Goal: Communication & Community: Answer question/provide support

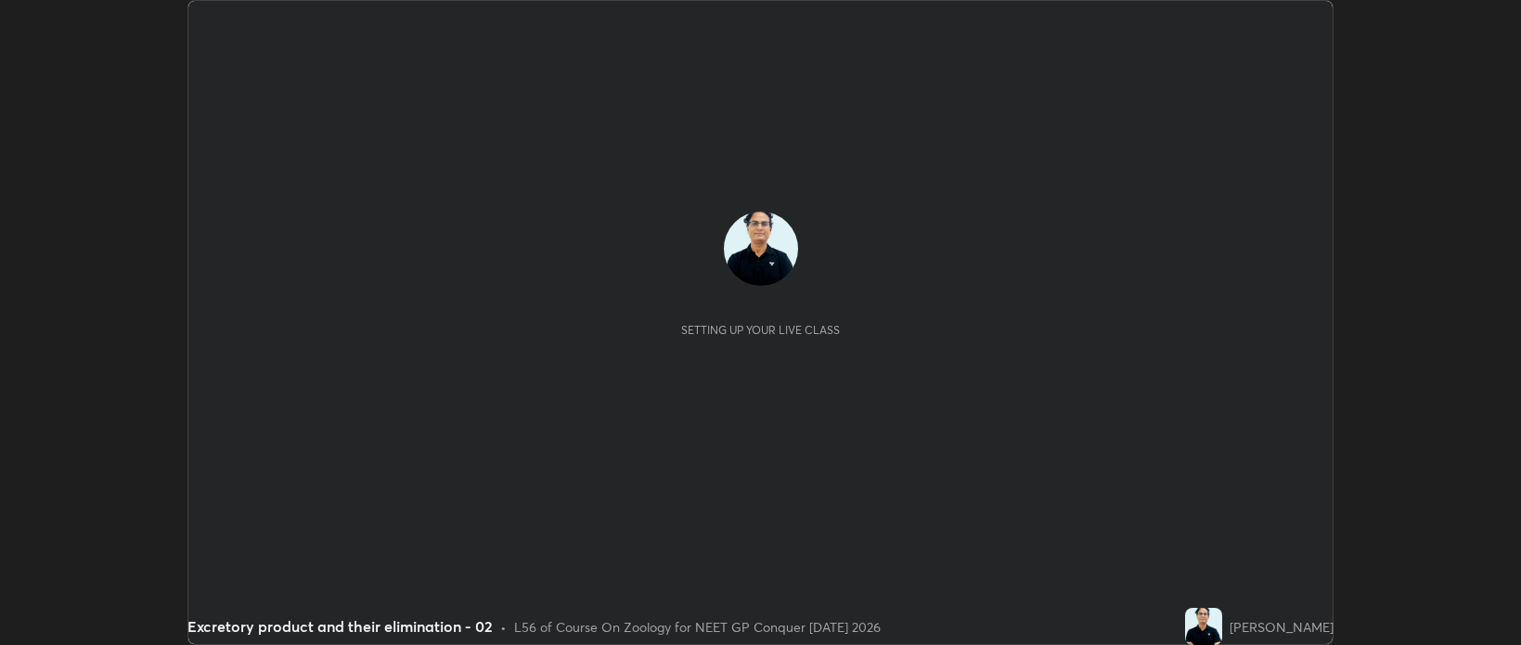
scroll to position [645, 1520]
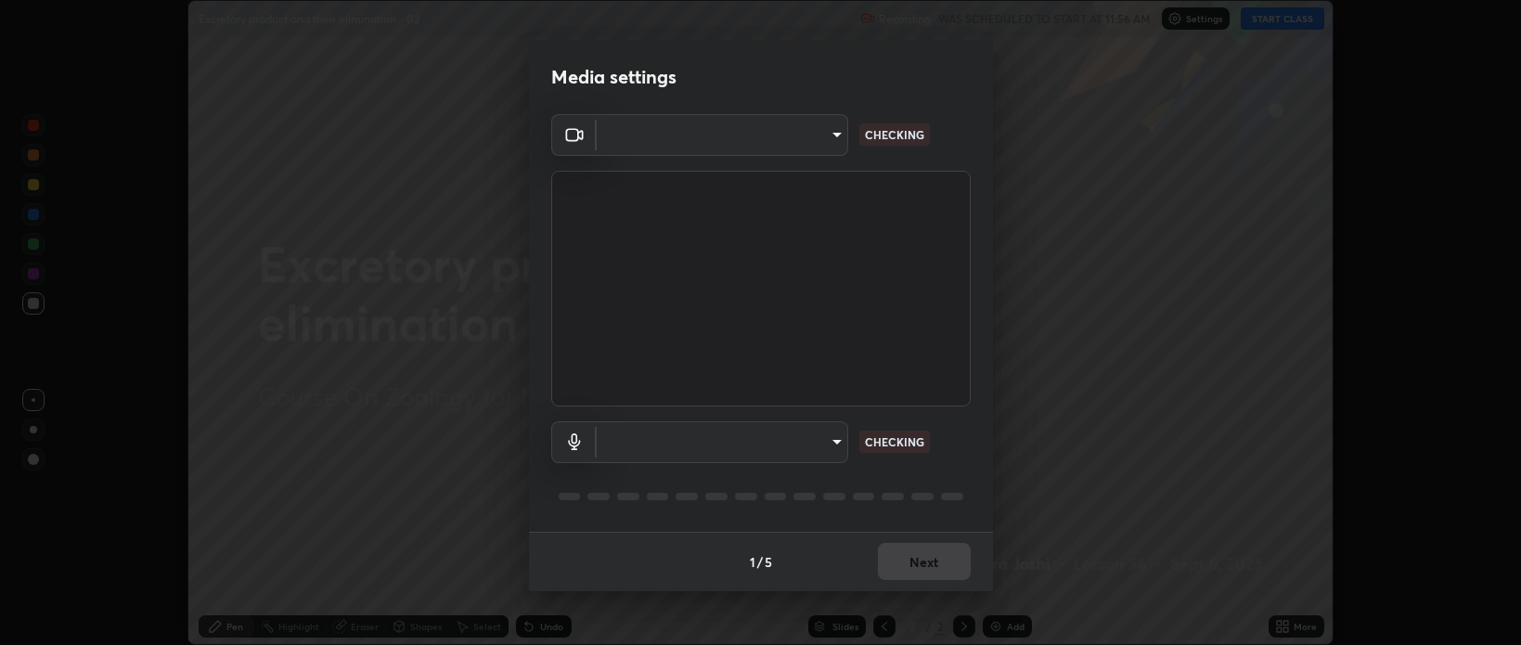
type input "bcb9d7dafccbd8d00e6ada9b6dd7e52ba20ca67bbbba0d0563dd421ab33f40a5"
type input "default"
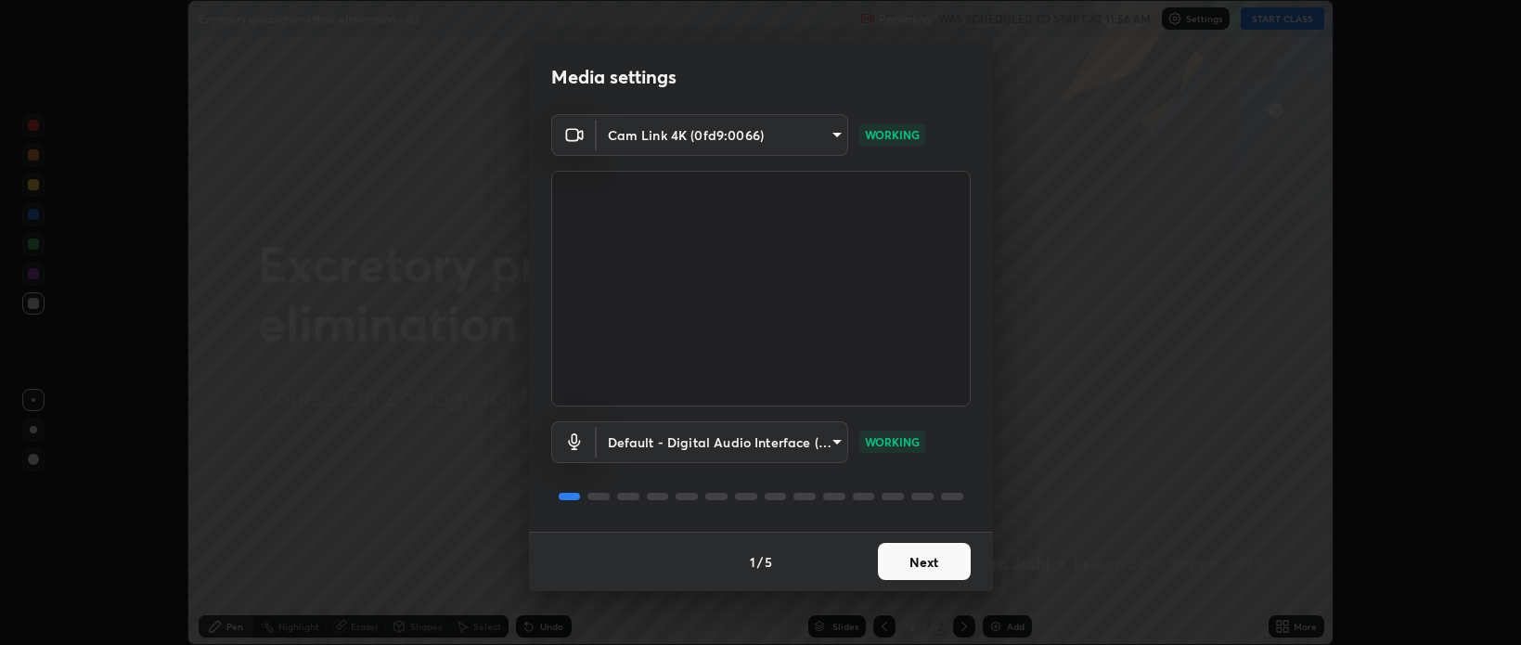
click at [932, 565] on button "Next" at bounding box center [924, 561] width 93 height 37
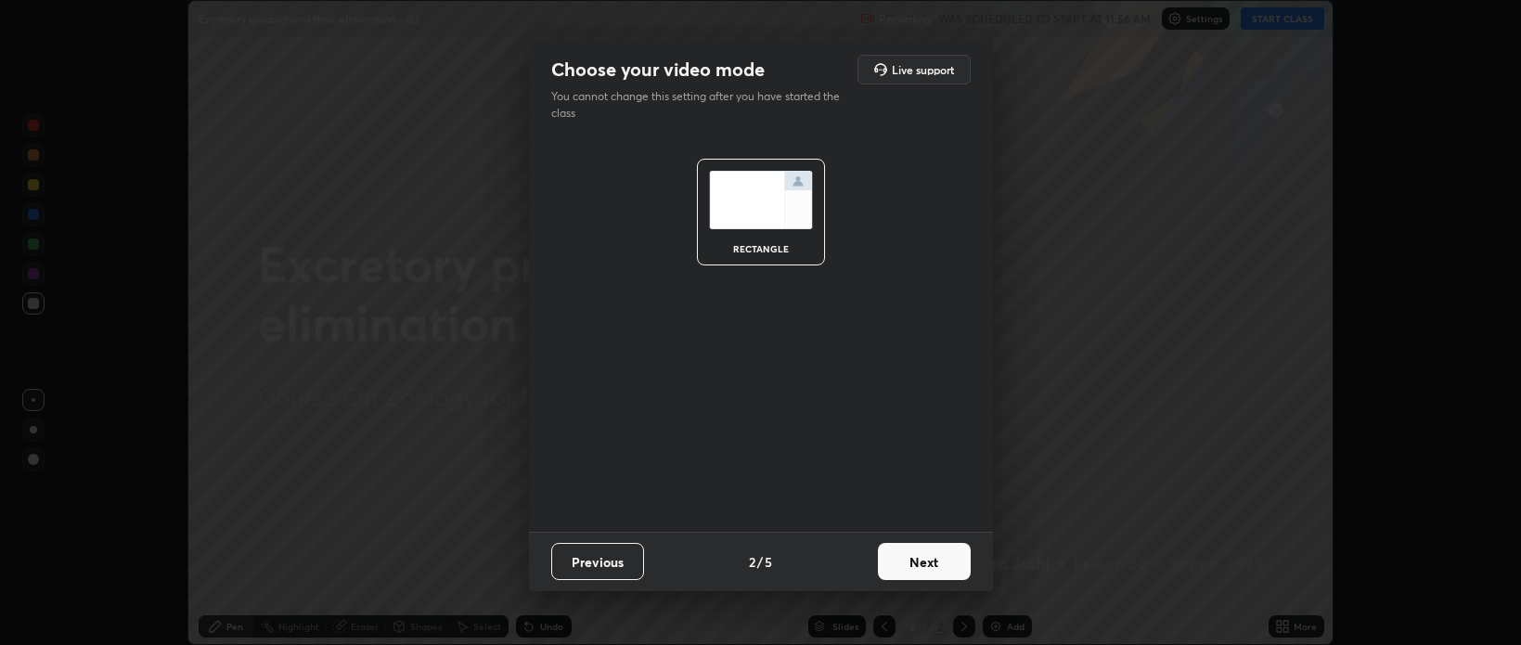
click at [936, 566] on button "Next" at bounding box center [924, 561] width 93 height 37
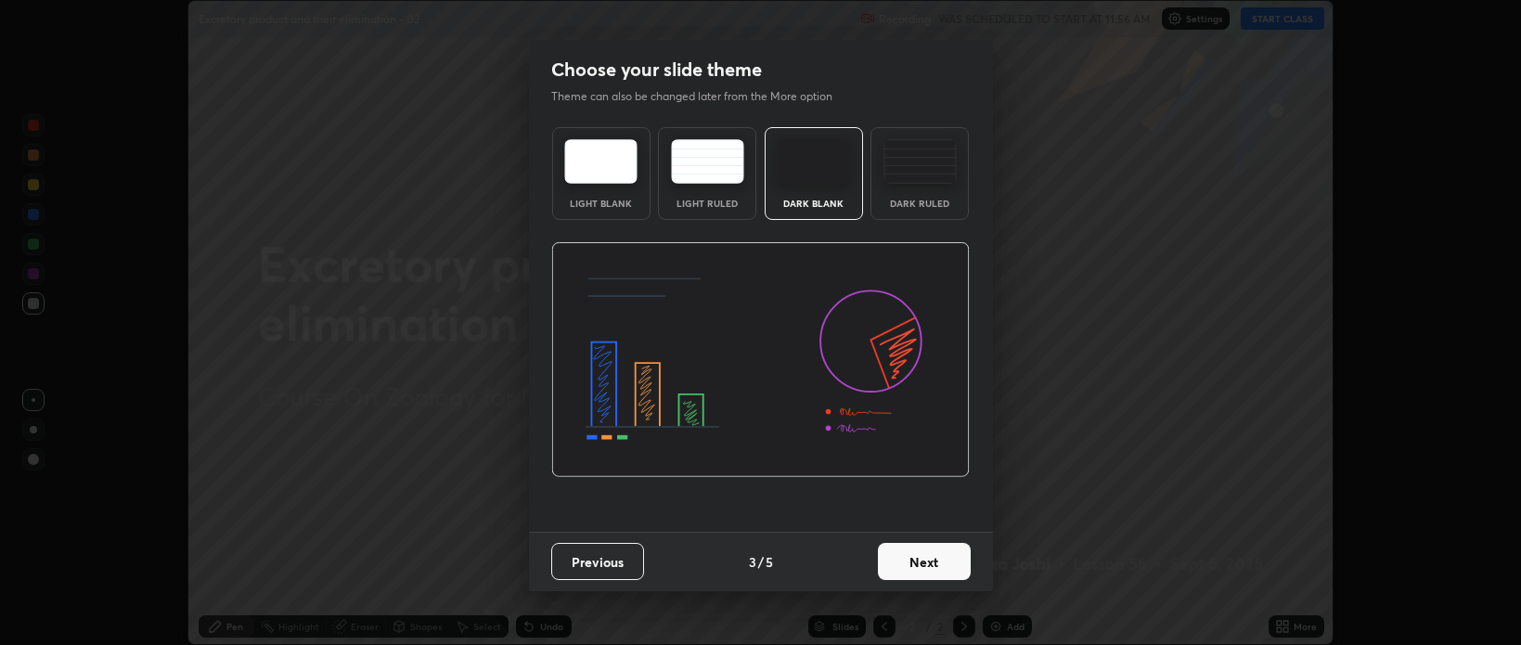
click at [924, 561] on button "Next" at bounding box center [924, 561] width 93 height 37
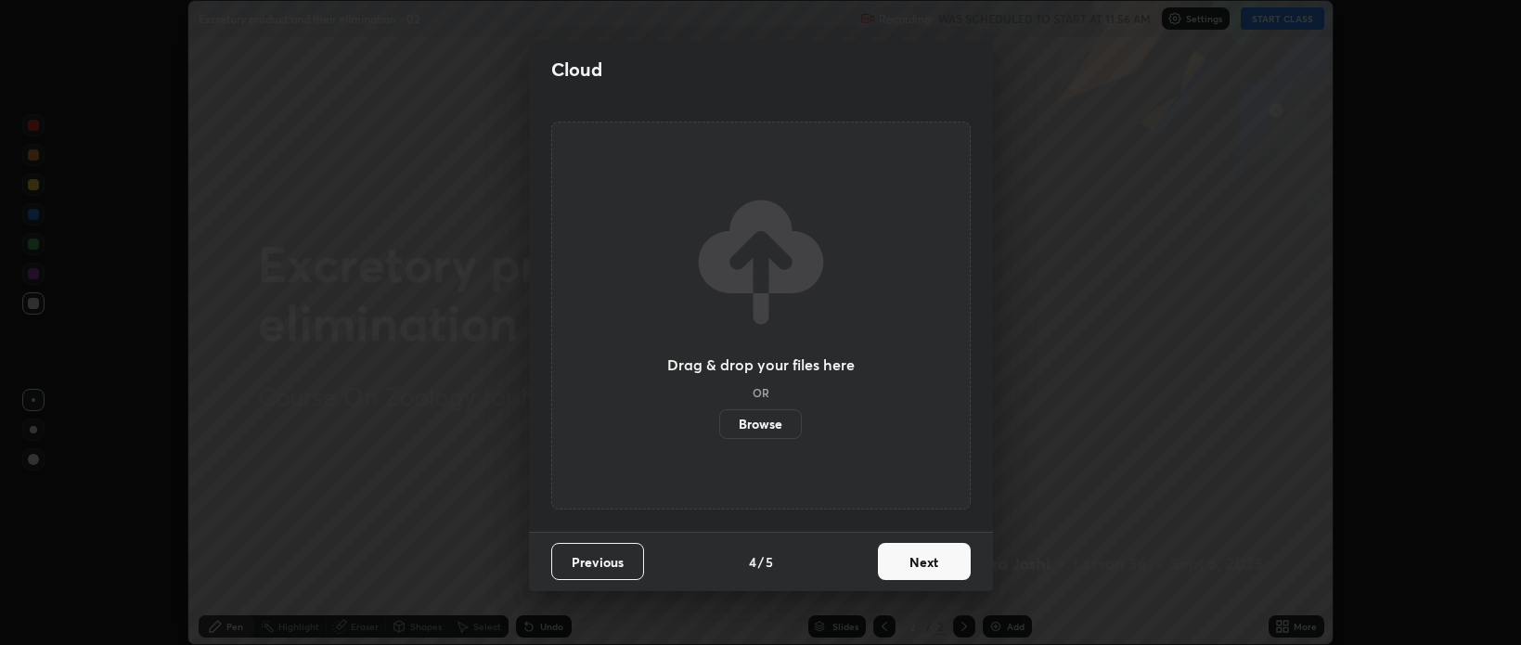
click at [929, 562] on button "Next" at bounding box center [924, 561] width 93 height 37
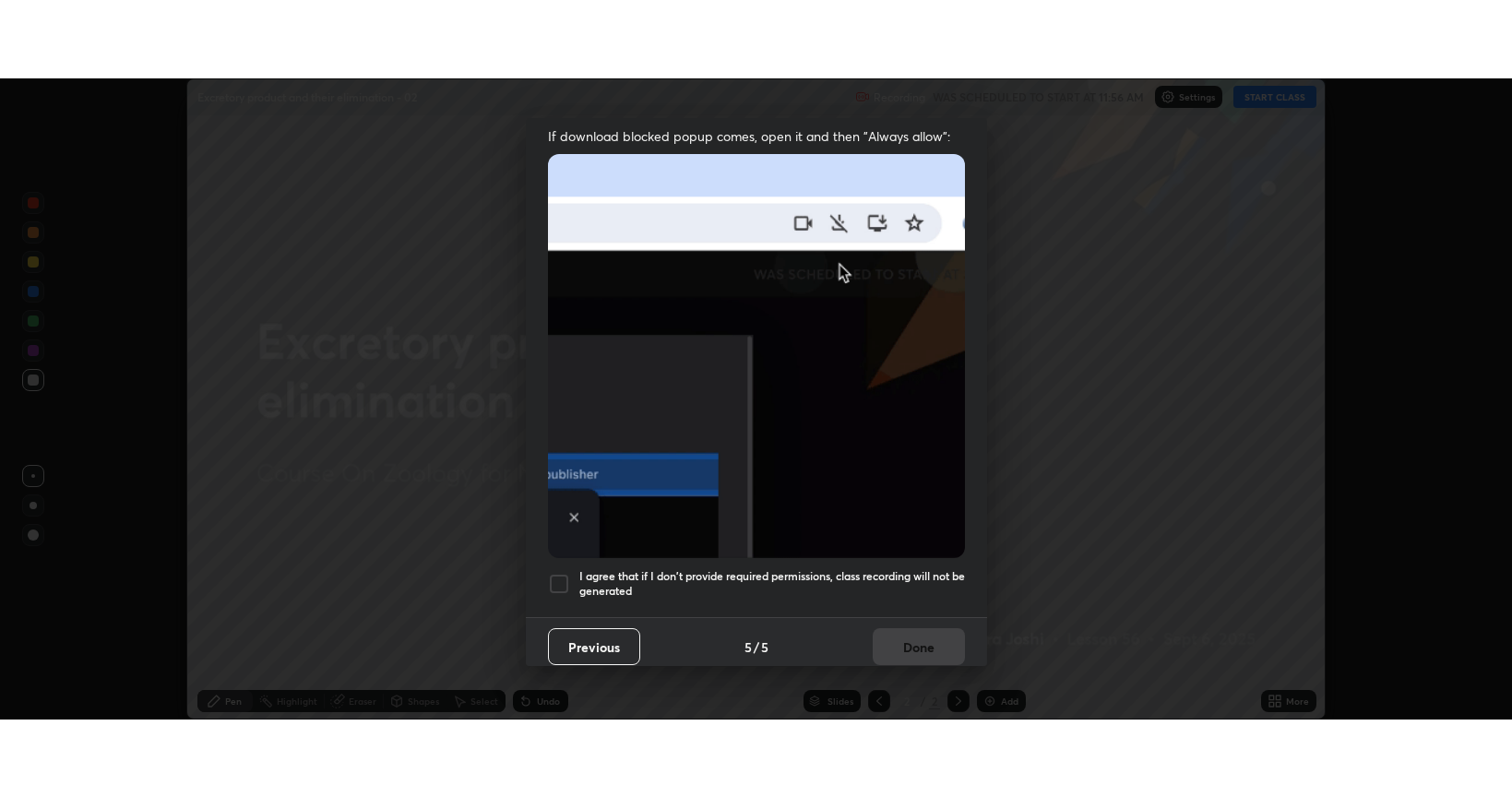
scroll to position [372, 0]
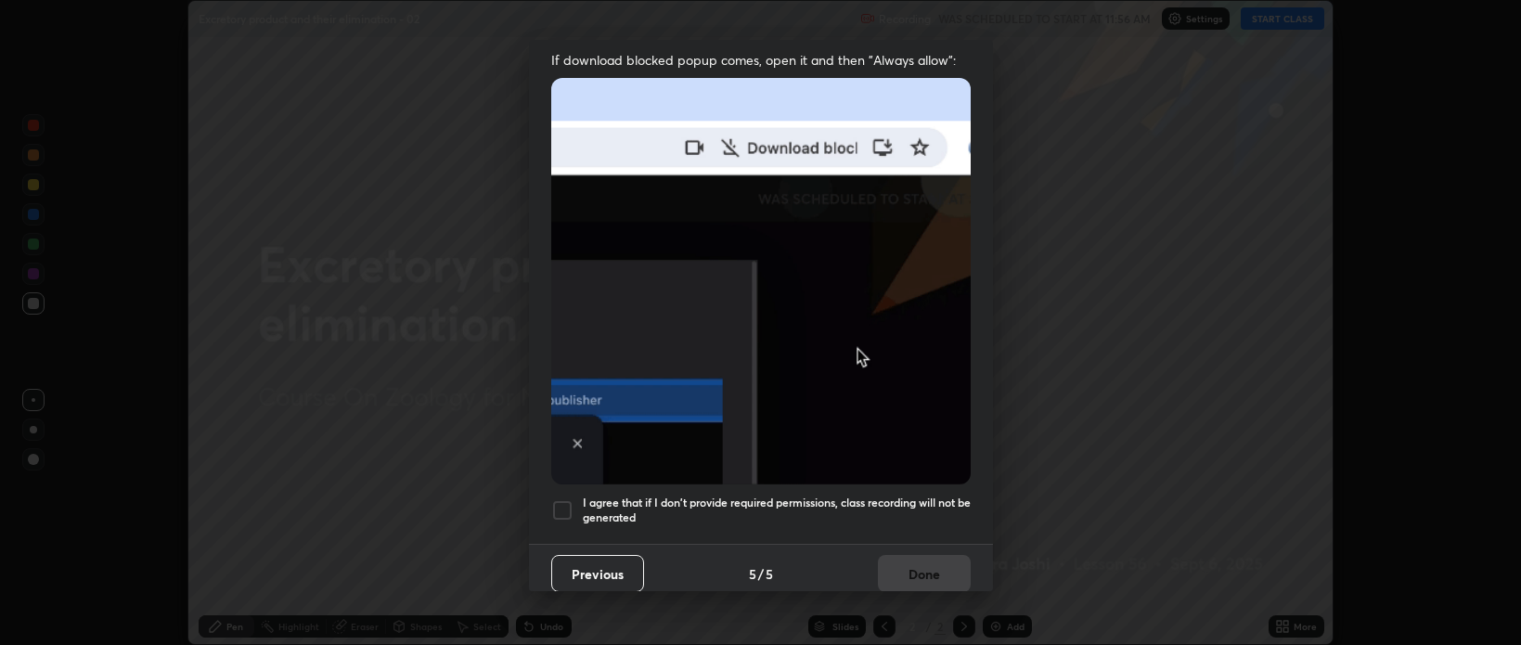
click at [570, 504] on div at bounding box center [562, 510] width 22 height 22
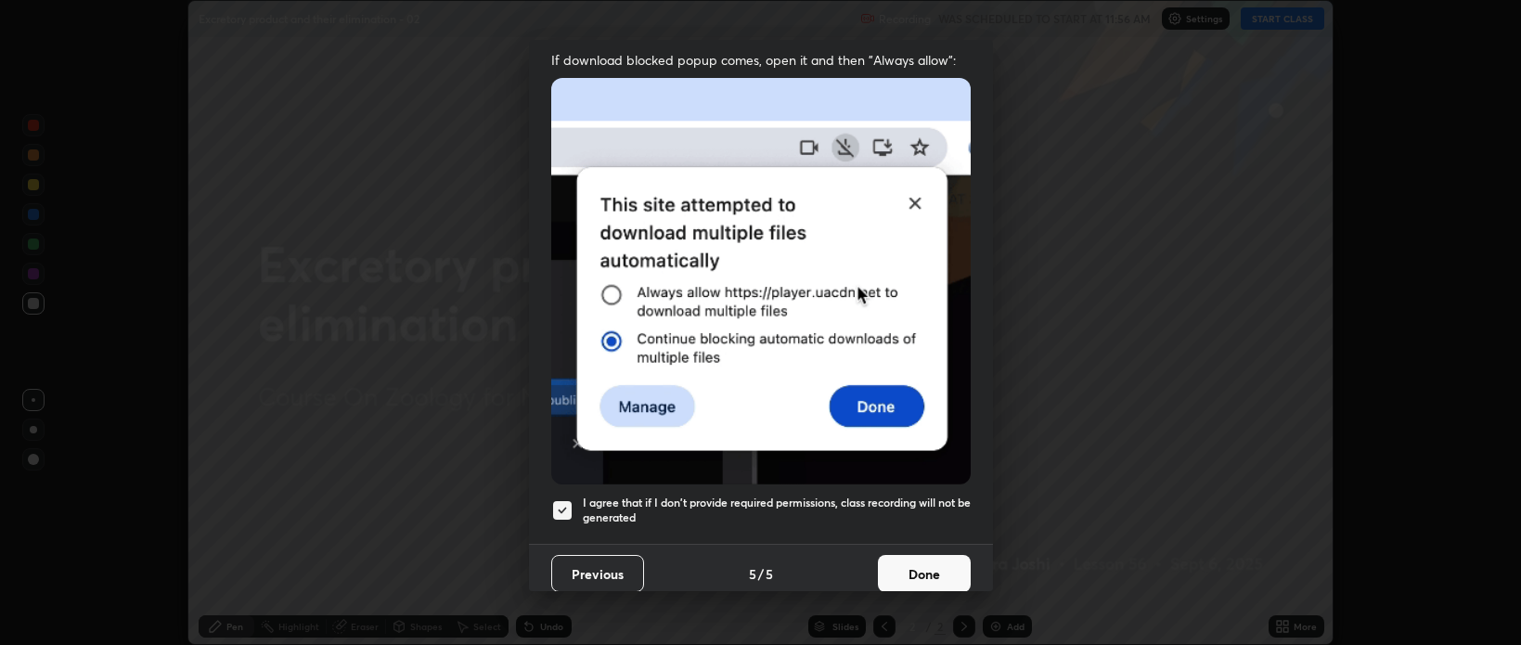
click at [897, 555] on button "Done" at bounding box center [924, 573] width 93 height 37
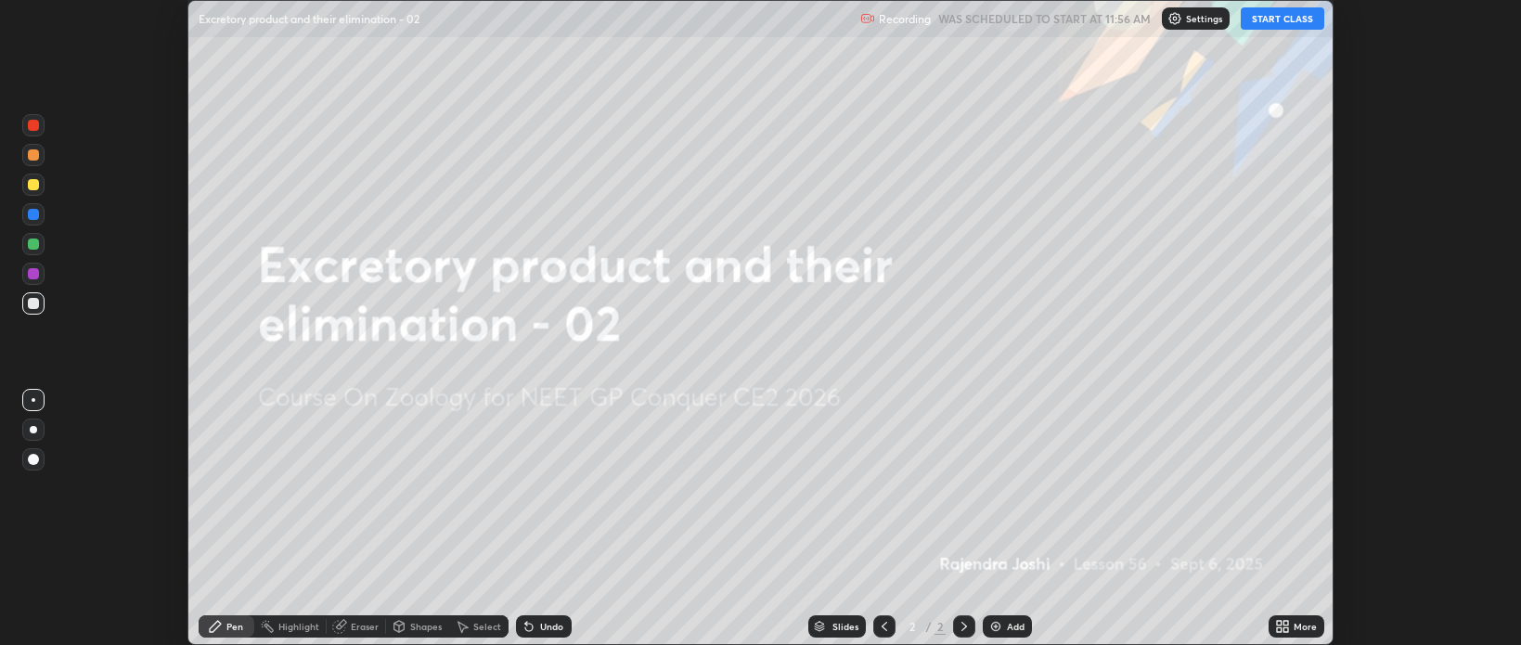
click at [1285, 20] on button "START CLASS" at bounding box center [1283, 18] width 84 height 22
click at [1281, 627] on icon at bounding box center [1279, 629] width 5 height 5
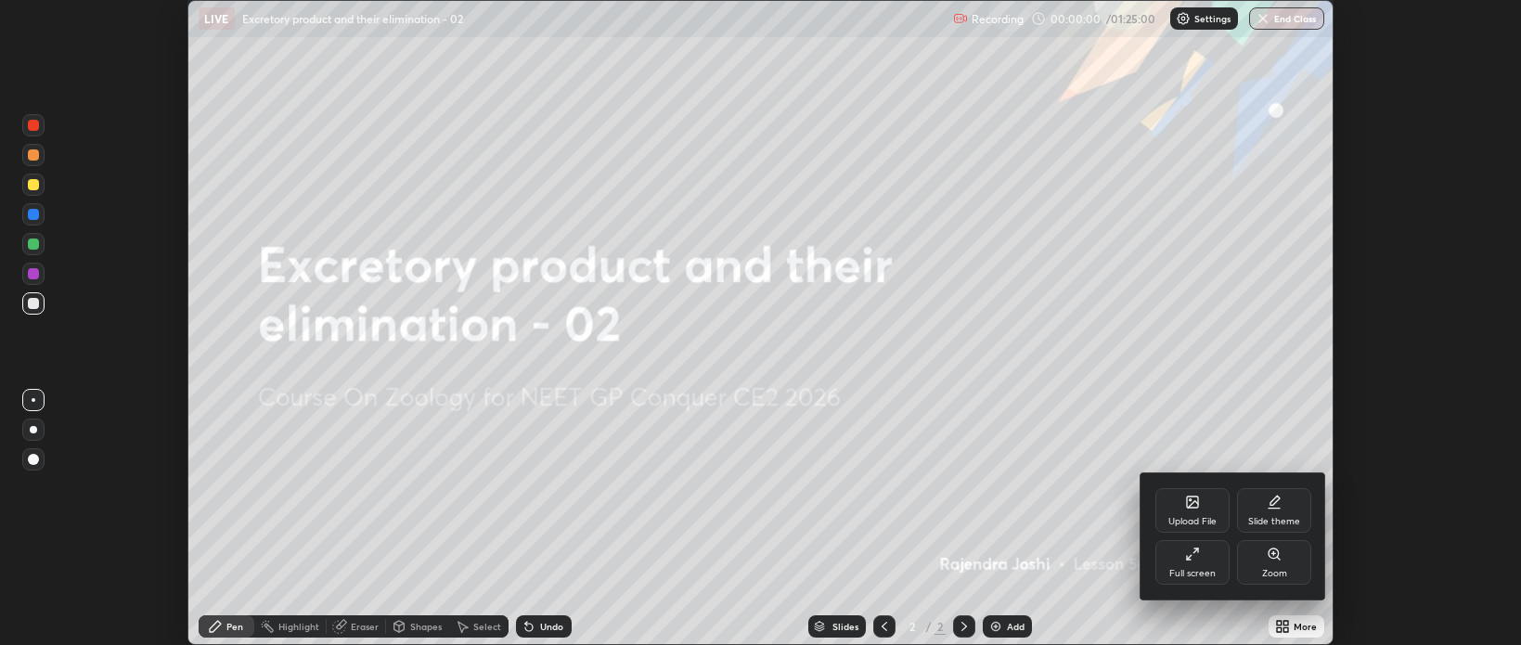
click at [1196, 562] on div "Full screen" at bounding box center [1193, 562] width 74 height 45
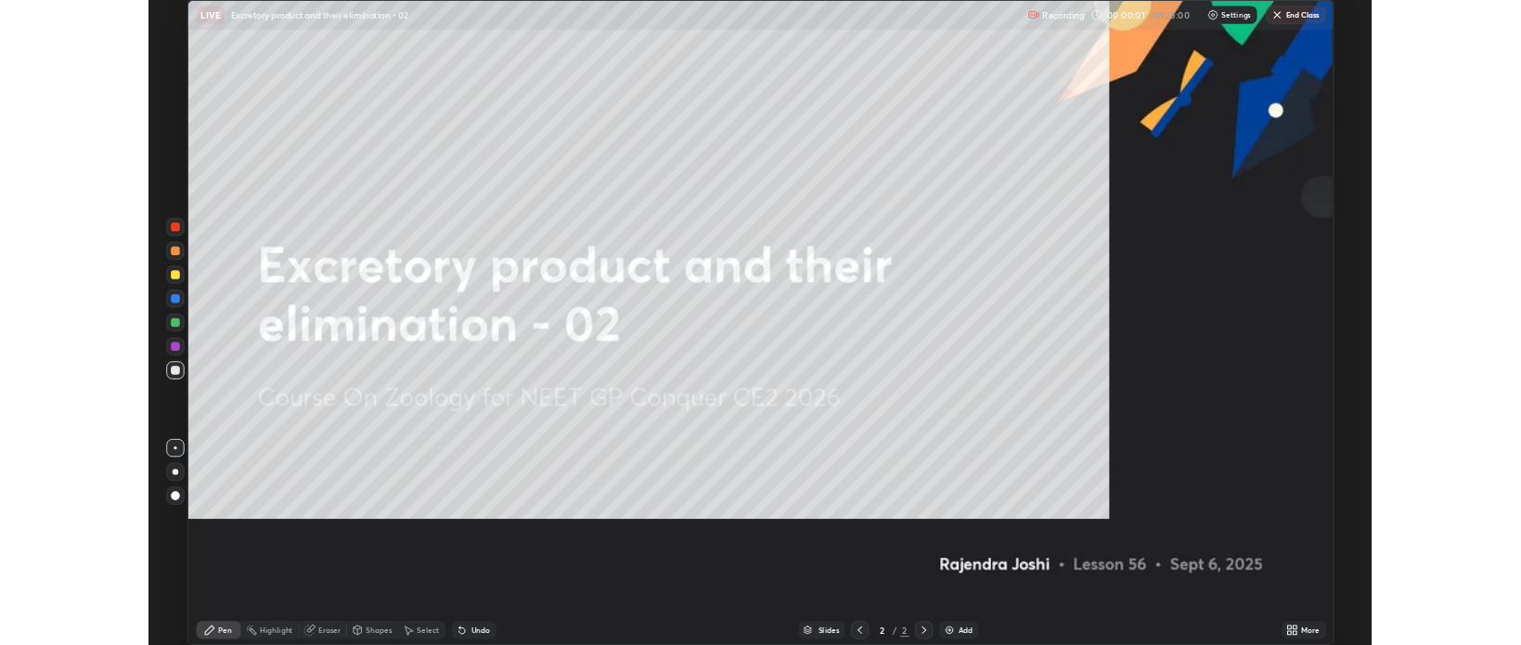
scroll to position [802, 1521]
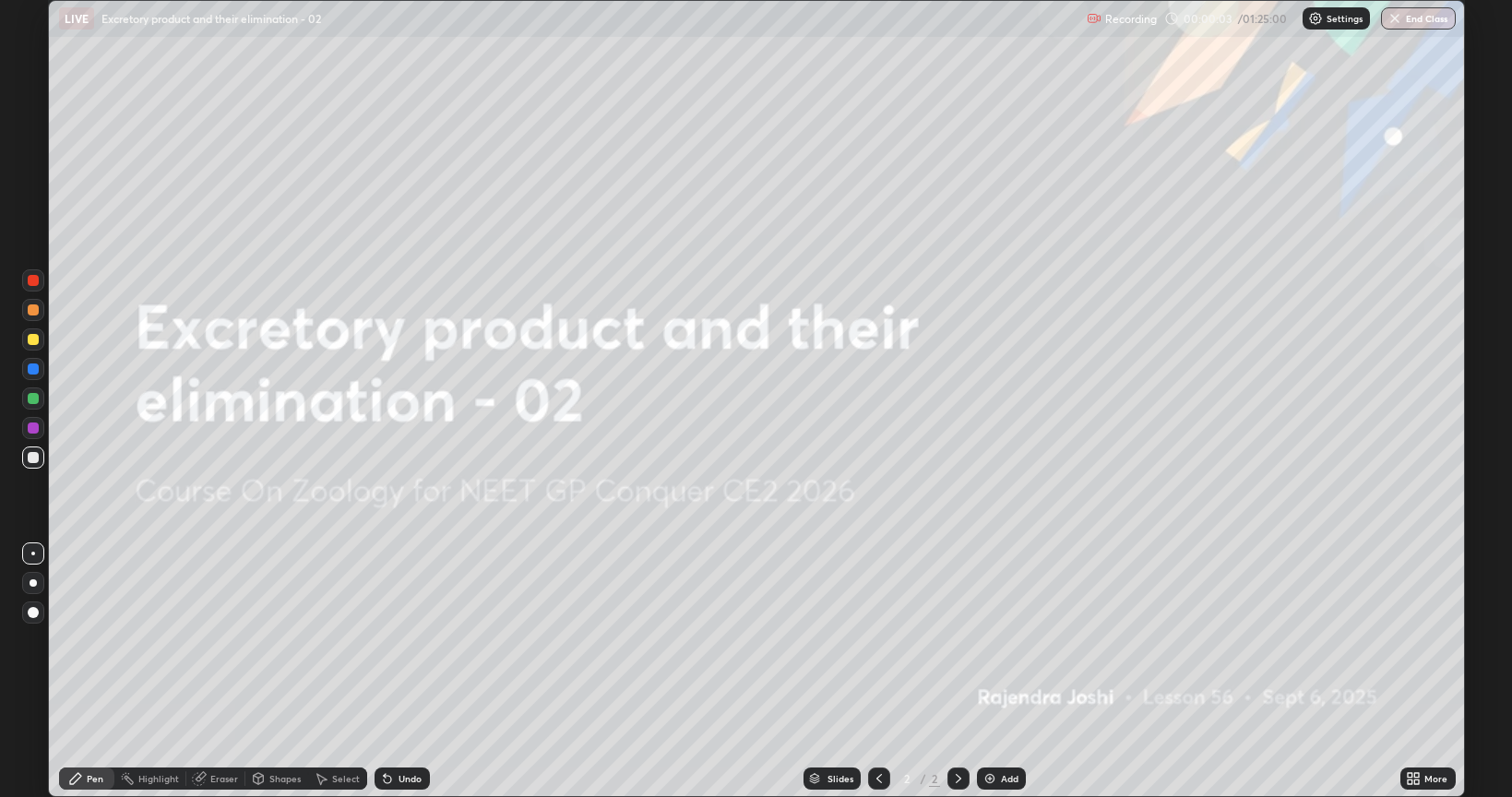
click at [992, 640] on img at bounding box center [989, 778] width 15 height 15
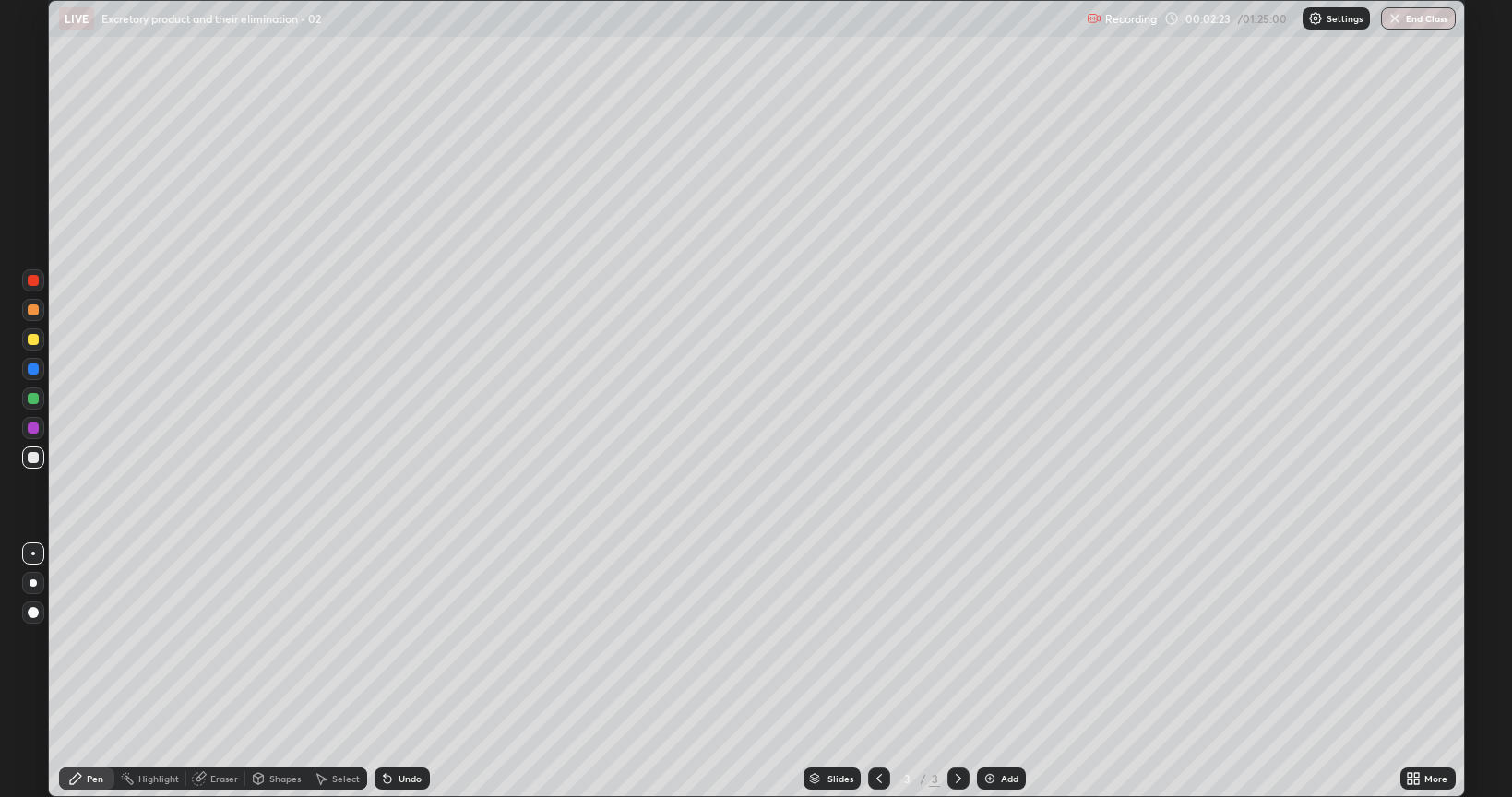
click at [415, 640] on div "Undo" at bounding box center [403, 778] width 56 height 22
click at [419, 640] on div "Undo" at bounding box center [410, 778] width 23 height 9
click at [422, 640] on div "Undo" at bounding box center [403, 778] width 56 height 22
click at [35, 282] on div at bounding box center [33, 280] width 11 height 11
click at [36, 366] on div at bounding box center [33, 369] width 11 height 11
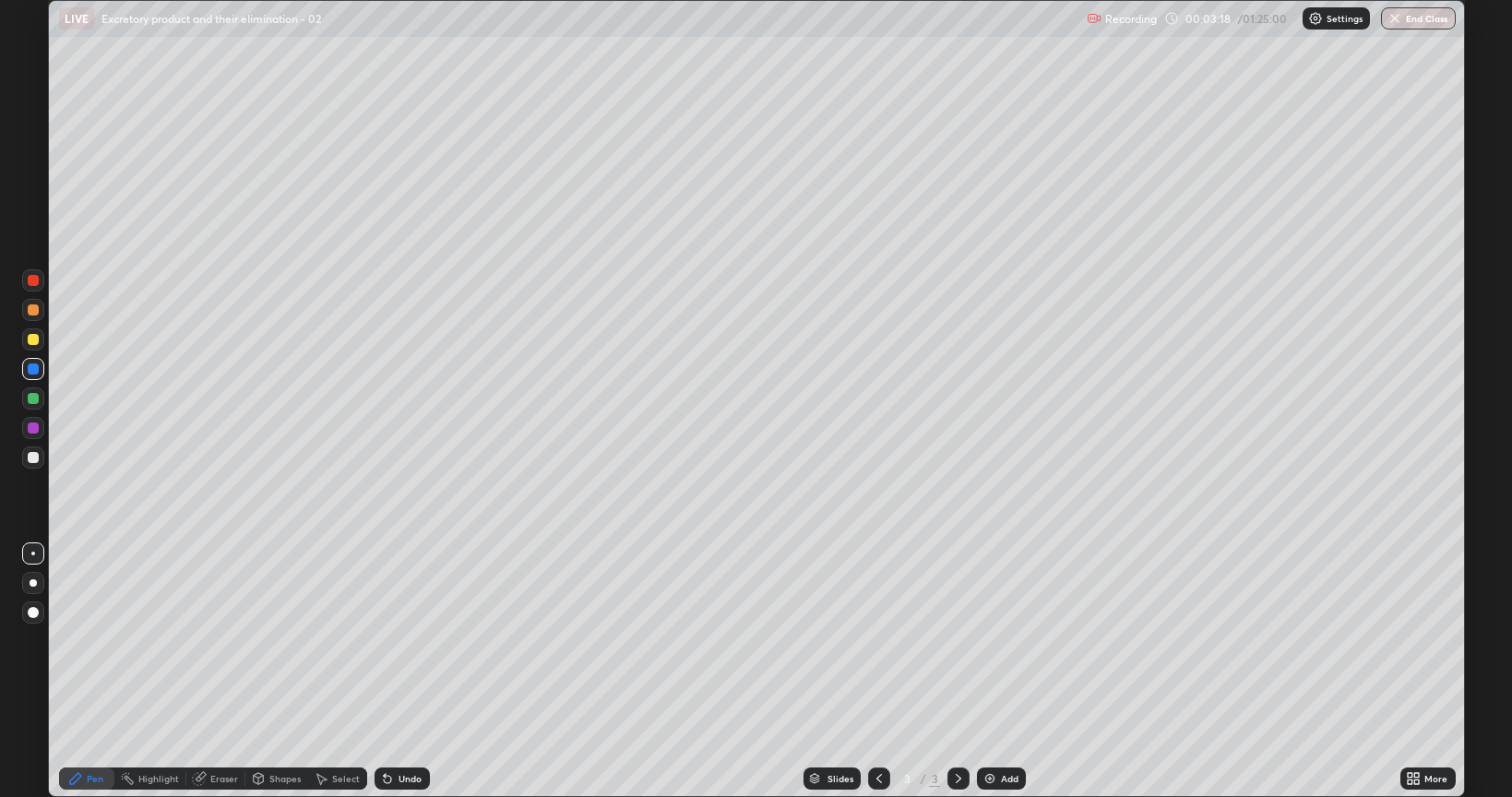
click at [33, 401] on div at bounding box center [33, 398] width 11 height 11
click at [37, 454] on div at bounding box center [33, 457] width 11 height 11
click at [400, 640] on div "Undo" at bounding box center [410, 778] width 23 height 9
click at [33, 430] on div at bounding box center [33, 427] width 11 height 11
click at [401, 640] on div "Undo" at bounding box center [410, 778] width 23 height 9
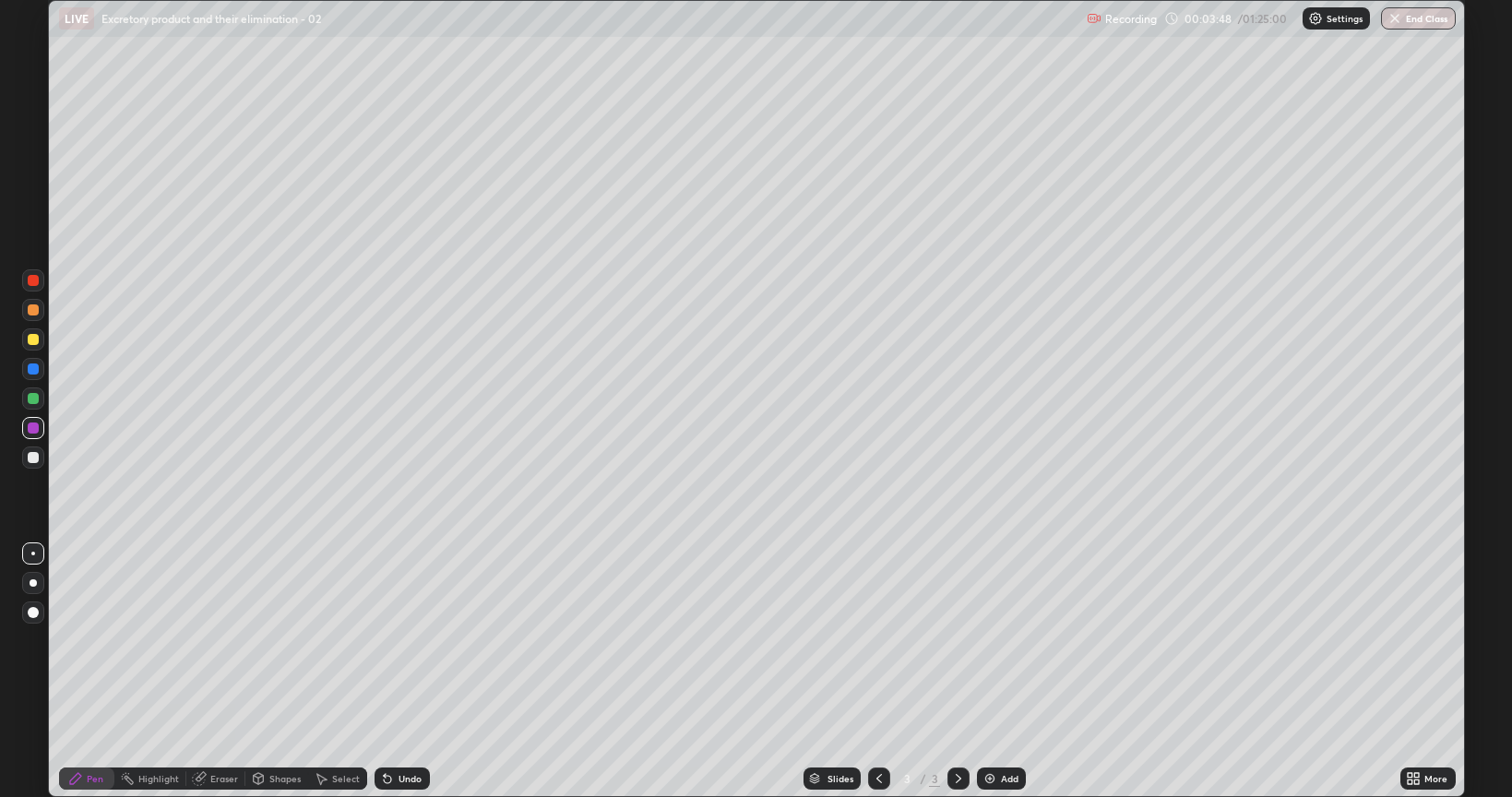
click at [35, 400] on div at bounding box center [33, 398] width 11 height 11
click at [408, 640] on div "Undo" at bounding box center [410, 778] width 23 height 9
click at [407, 640] on div "Undo" at bounding box center [410, 778] width 23 height 9
click at [402, 640] on div "Undo" at bounding box center [410, 778] width 23 height 9
click at [406, 640] on div "Undo" at bounding box center [410, 778] width 23 height 9
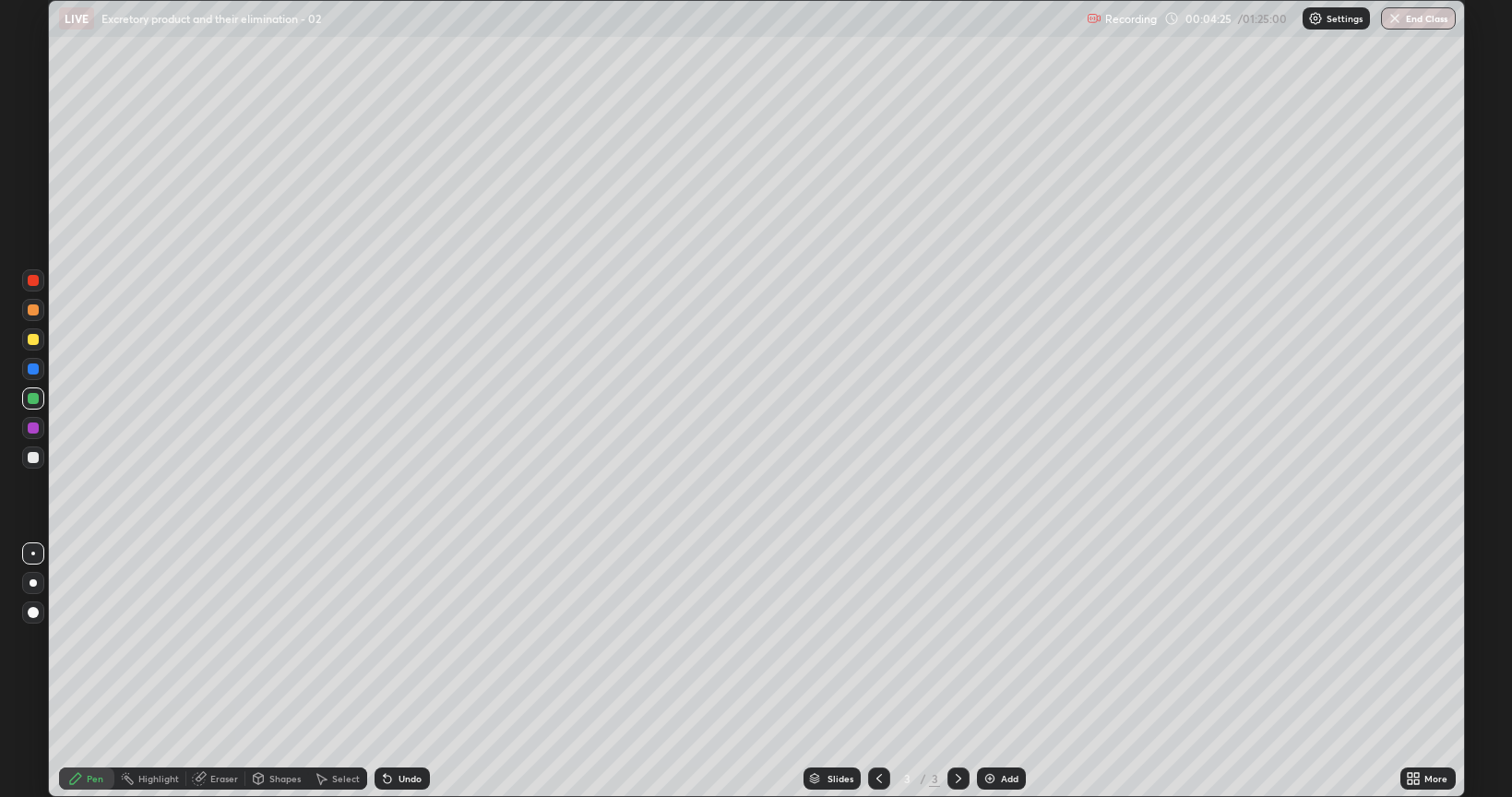
click at [36, 579] on div at bounding box center [33, 582] width 22 height 22
click at [34, 428] on div at bounding box center [33, 427] width 11 height 11
click at [33, 367] on div at bounding box center [33, 369] width 11 height 11
click at [33, 450] on div at bounding box center [33, 457] width 22 height 22
click at [33, 280] on div at bounding box center [33, 280] width 11 height 11
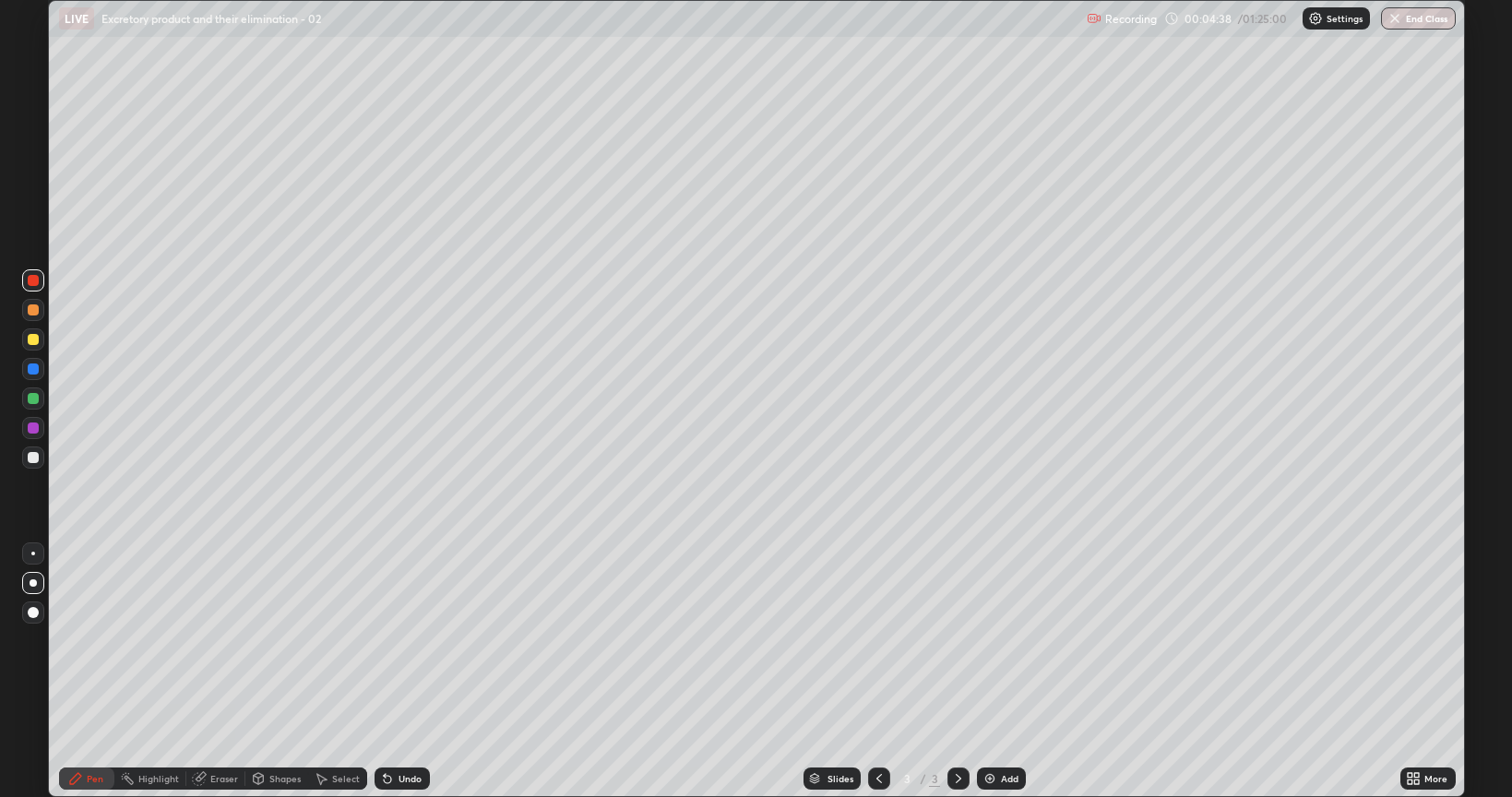
click at [33, 307] on div at bounding box center [33, 309] width 11 height 11
click at [33, 340] on div at bounding box center [33, 339] width 11 height 11
click at [33, 283] on div at bounding box center [33, 280] width 11 height 11
click at [35, 310] on div at bounding box center [33, 309] width 11 height 11
click at [36, 456] on div at bounding box center [33, 457] width 11 height 11
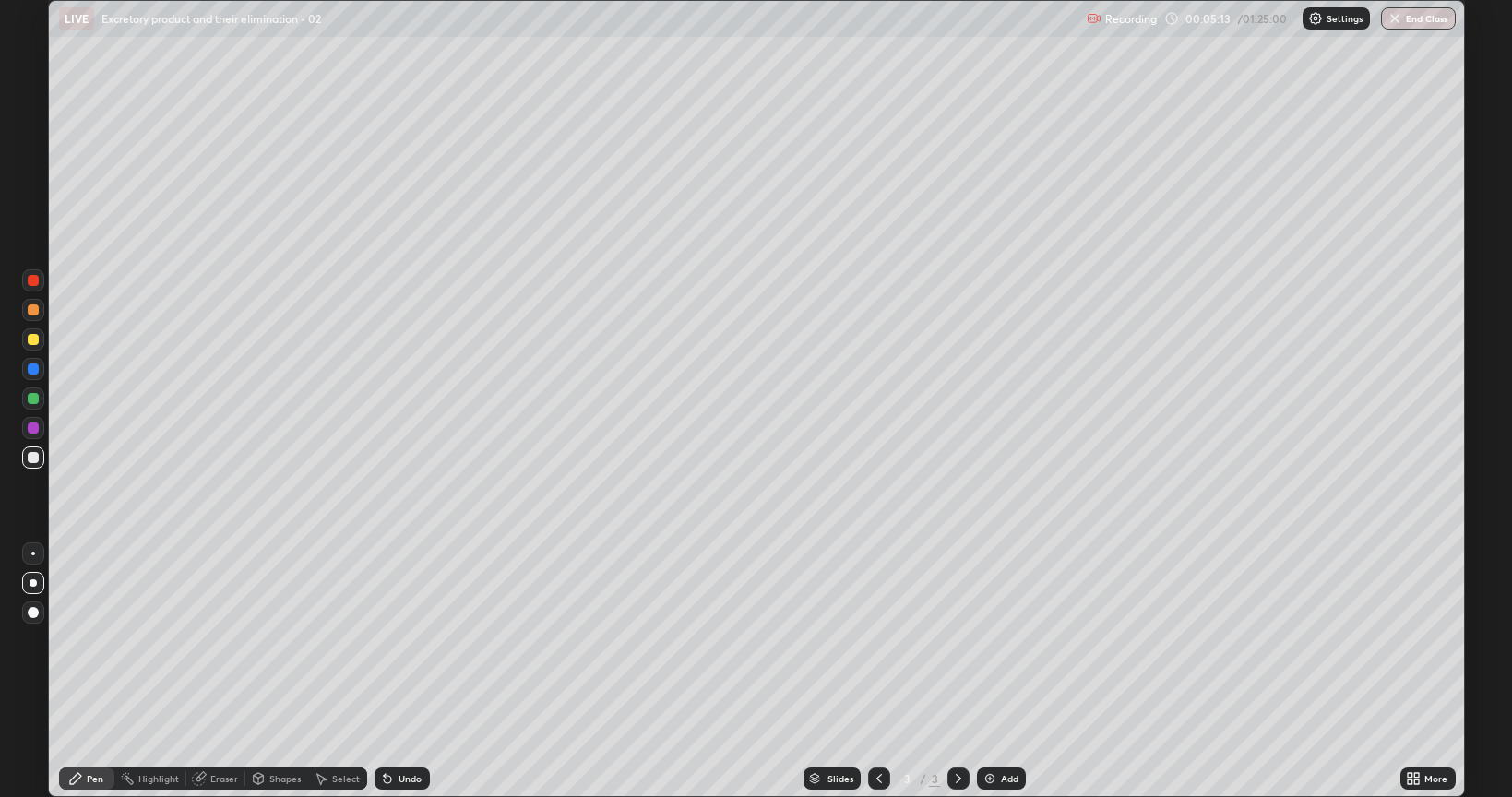
click at [35, 554] on div at bounding box center [33, 554] width 22 height 22
click at [37, 281] on div at bounding box center [33, 280] width 11 height 11
click at [34, 337] on div at bounding box center [33, 339] width 11 height 11
click at [164, 640] on div "Highlight" at bounding box center [158, 778] width 41 height 9
click at [225, 640] on div "Eraser" at bounding box center [225, 778] width 28 height 9
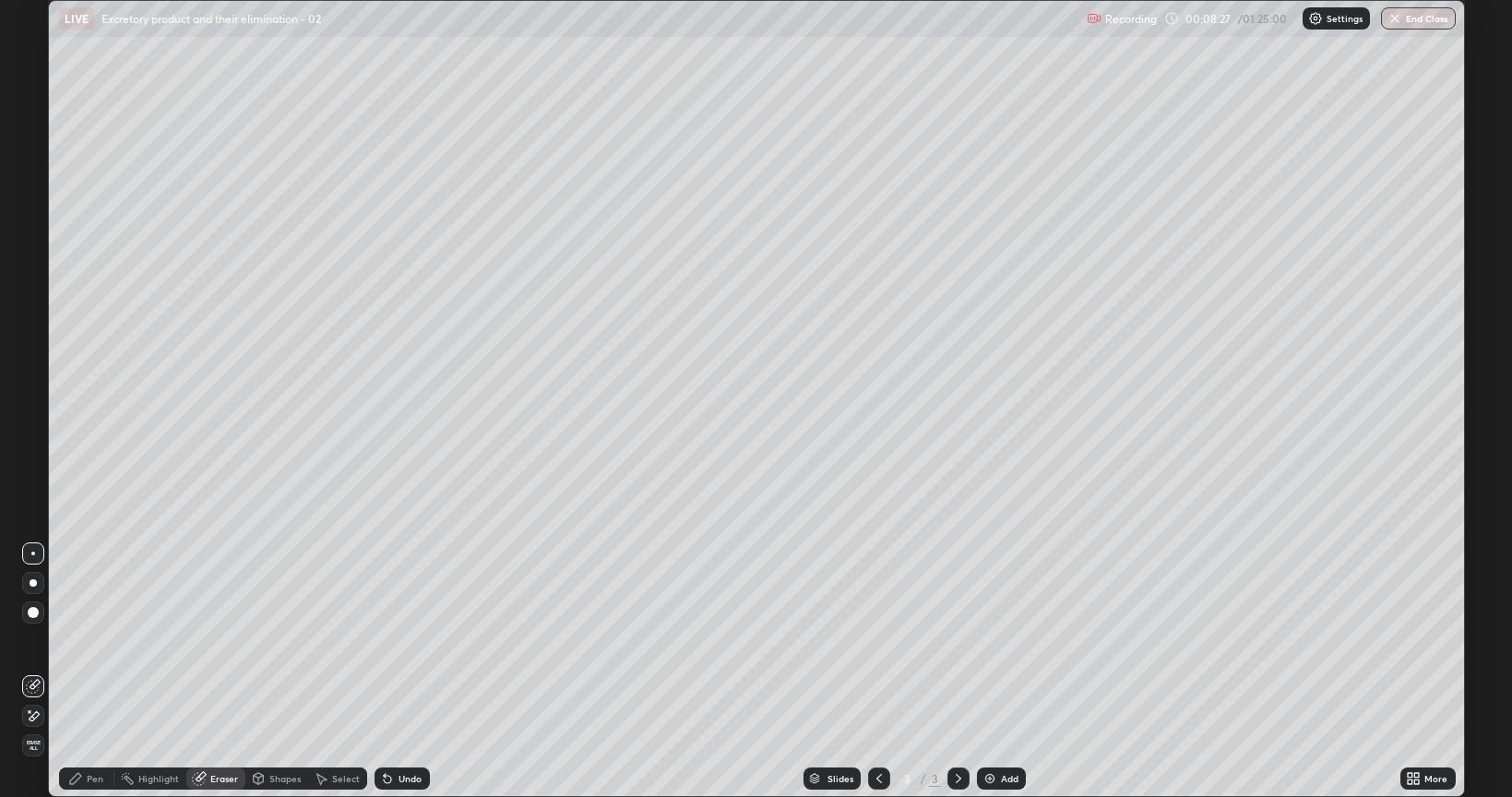
click at [88, 640] on div "Pen" at bounding box center [94, 778] width 17 height 9
click at [956, 640] on icon at bounding box center [958, 778] width 15 height 15
click at [959, 640] on icon at bounding box center [958, 778] width 15 height 15
click at [985, 640] on img at bounding box center [989, 778] width 15 height 15
click at [878, 640] on icon at bounding box center [879, 778] width 15 height 15
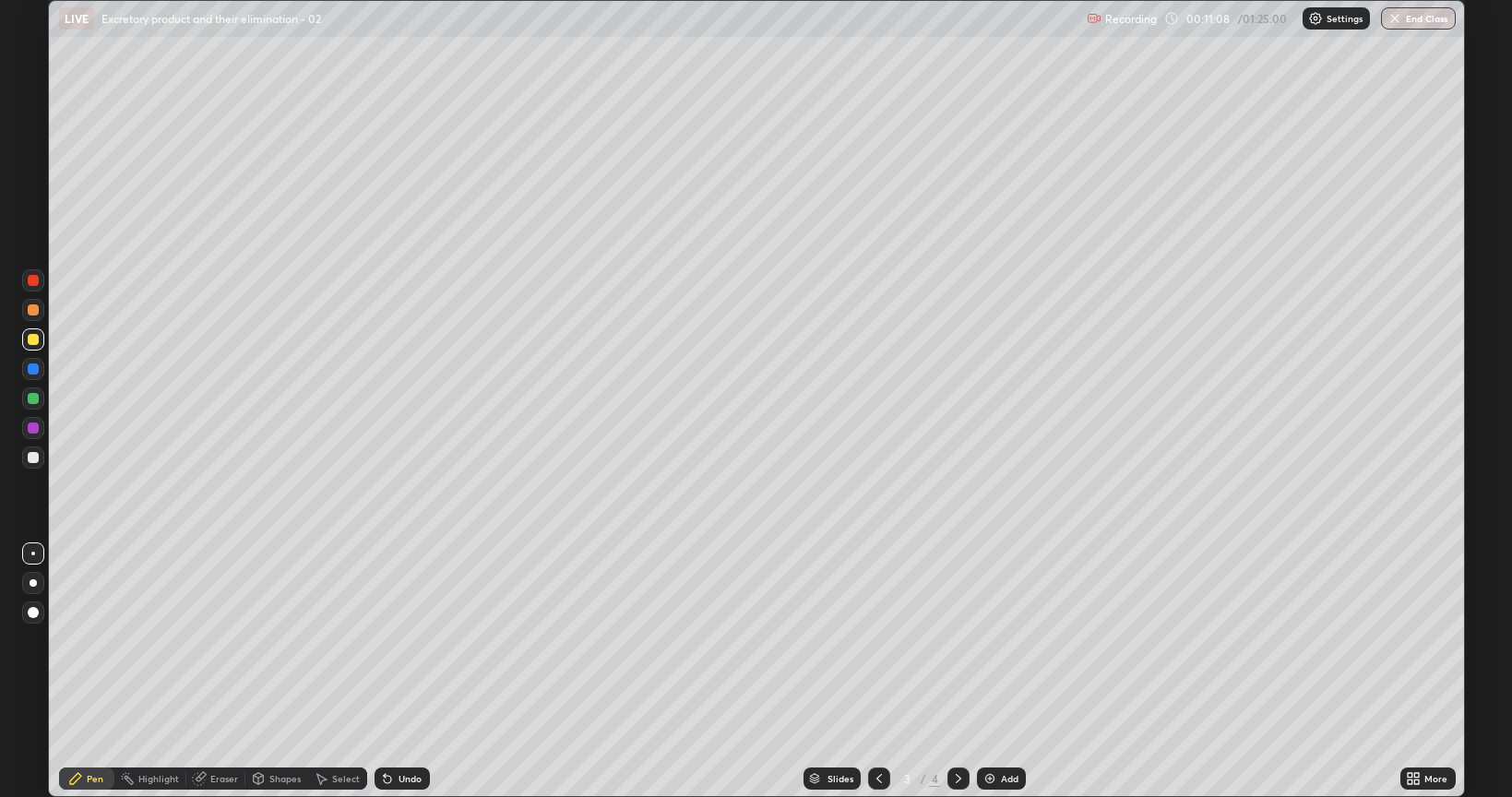
click at [34, 367] on div at bounding box center [33, 369] width 11 height 11
click at [28, 398] on div at bounding box center [33, 398] width 11 height 11
click at [28, 278] on div at bounding box center [33, 280] width 11 height 11
click at [35, 583] on div at bounding box center [33, 582] width 7 height 7
click at [35, 366] on div at bounding box center [33, 369] width 11 height 11
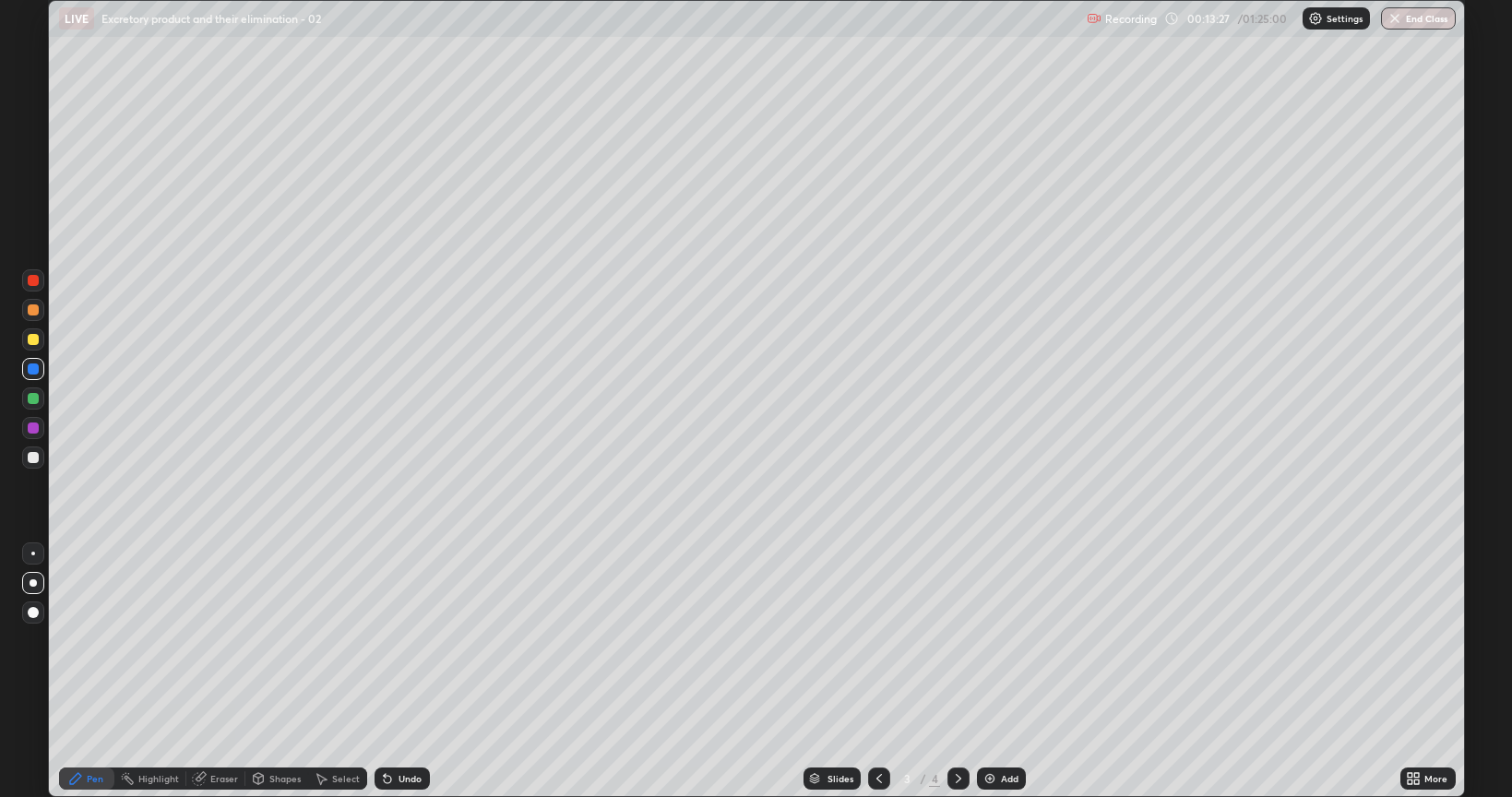
click at [29, 400] on div at bounding box center [33, 398] width 11 height 11
click at [30, 338] on div at bounding box center [33, 339] width 11 height 11
click at [36, 457] on div at bounding box center [33, 457] width 11 height 11
click at [28, 398] on div at bounding box center [33, 398] width 11 height 11
click at [33, 554] on div at bounding box center [34, 554] width 4 height 4
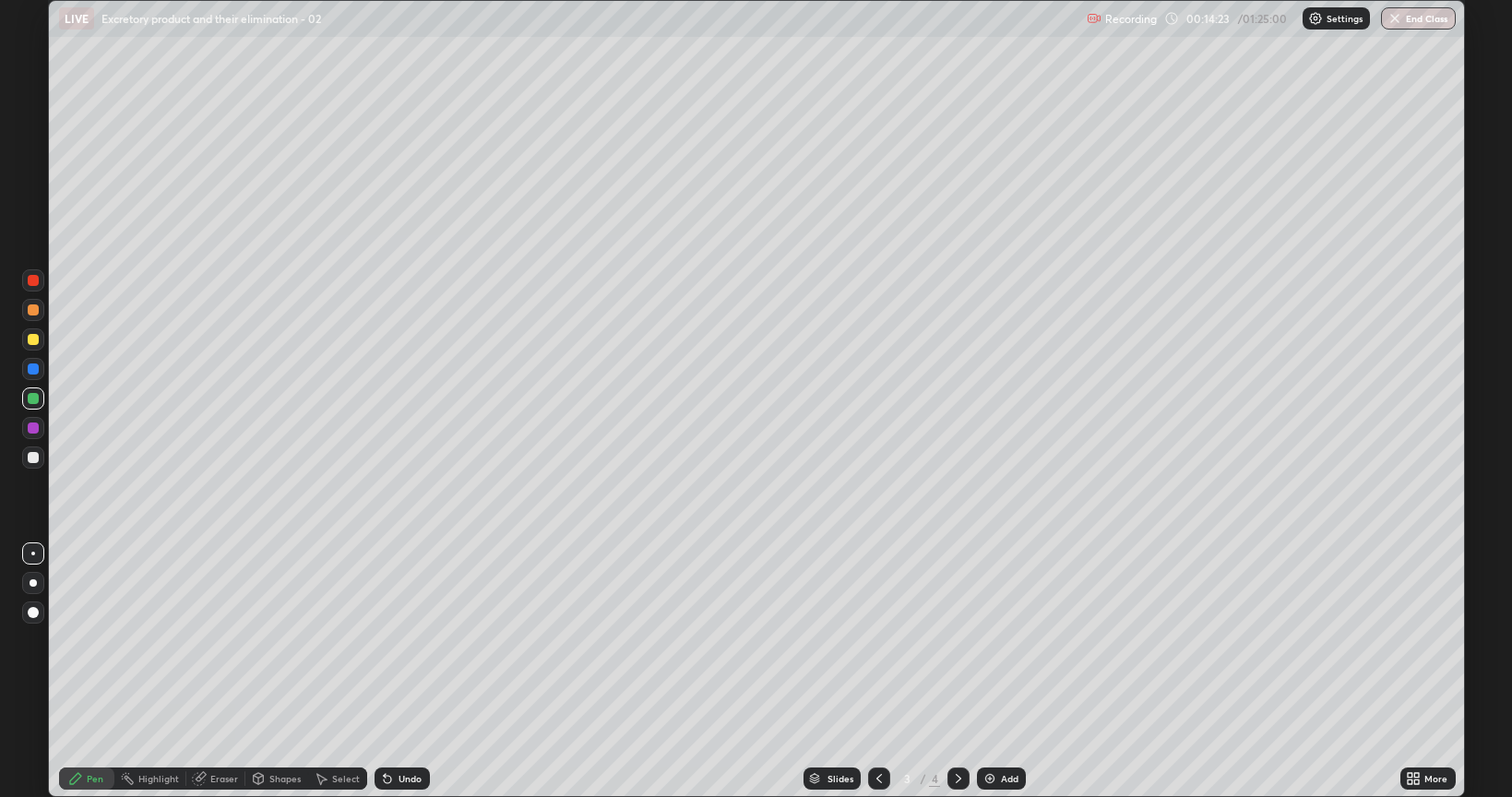
click at [34, 339] on div at bounding box center [33, 339] width 11 height 11
click at [31, 307] on div at bounding box center [33, 309] width 11 height 11
click at [36, 401] on div at bounding box center [33, 398] width 11 height 11
click at [41, 426] on div at bounding box center [33, 428] width 22 height 22
click at [32, 340] on div at bounding box center [33, 339] width 11 height 11
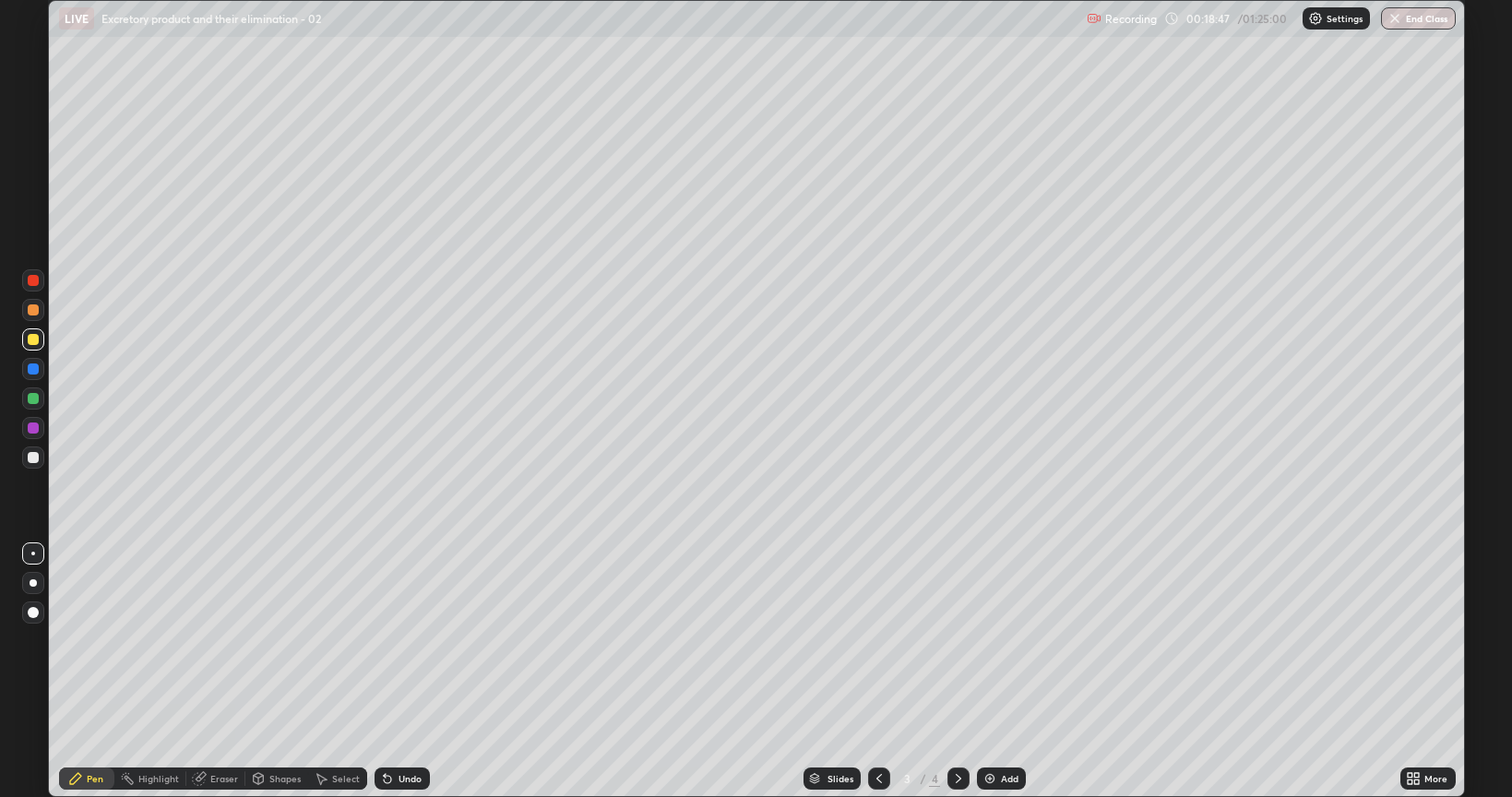
click at [32, 368] on div at bounding box center [33, 369] width 11 height 11
click at [34, 341] on div at bounding box center [33, 339] width 11 height 11
click at [36, 314] on div at bounding box center [33, 309] width 11 height 11
click at [35, 314] on div at bounding box center [33, 309] width 11 height 11
click at [1016, 640] on div "Add" at bounding box center [1010, 778] width 18 height 9
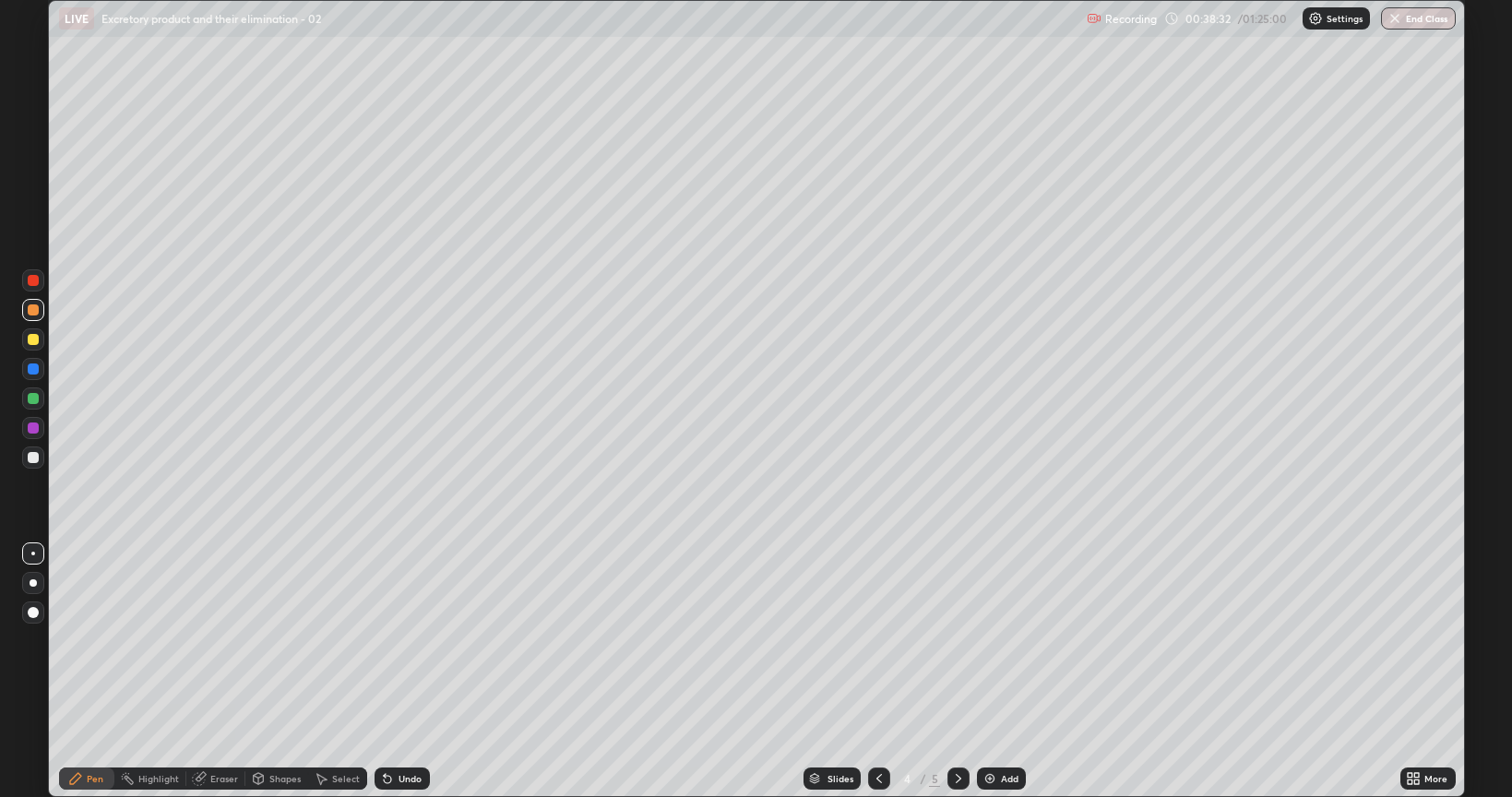
click at [1004, 640] on div "Add" at bounding box center [1010, 778] width 18 height 9
click at [37, 343] on div at bounding box center [33, 339] width 11 height 11
click at [32, 365] on div at bounding box center [33, 369] width 11 height 11
click at [33, 310] on div at bounding box center [33, 309] width 11 height 11
click at [36, 371] on div at bounding box center [33, 369] width 11 height 11
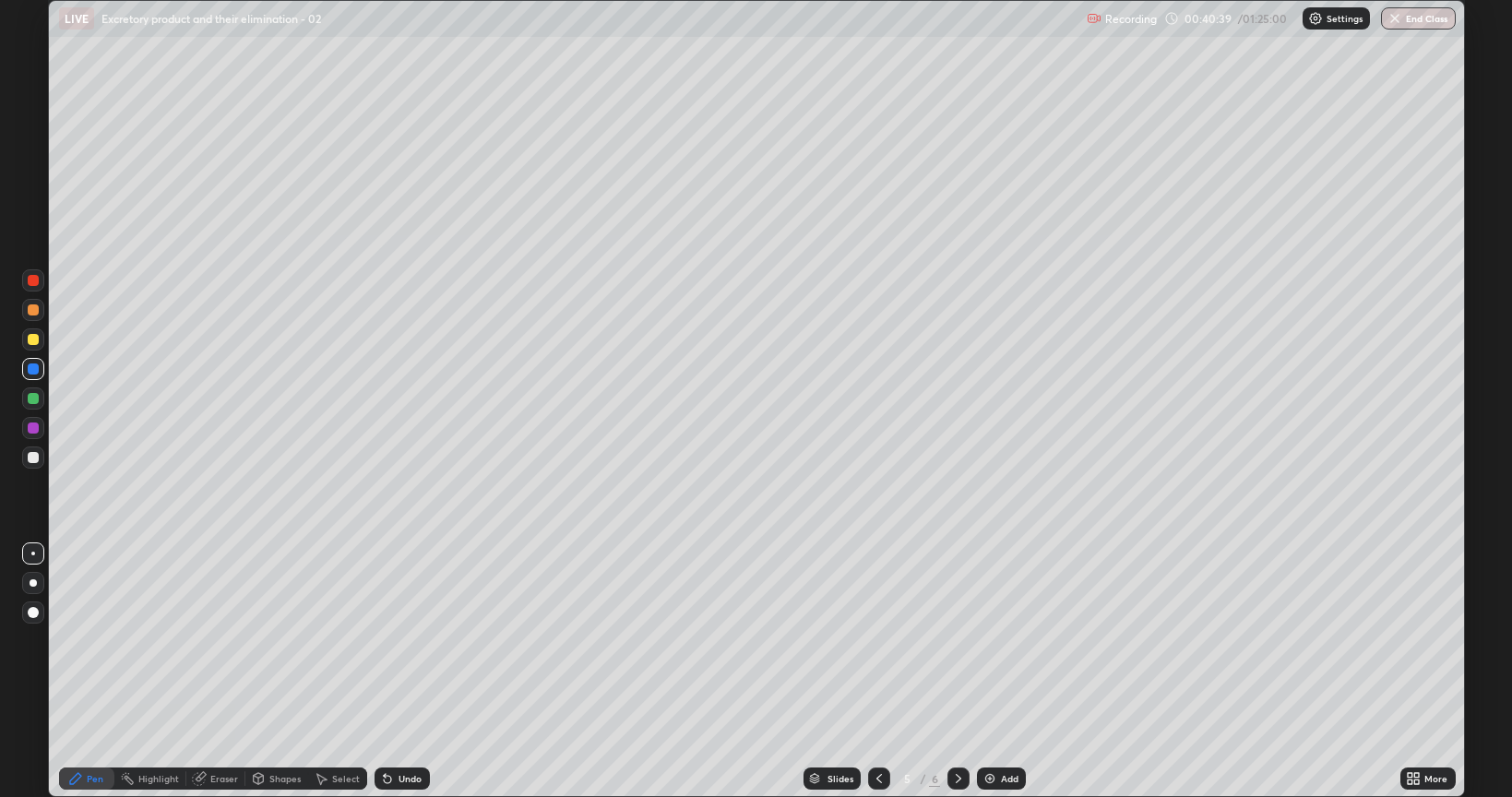
click at [408, 640] on div "Undo" at bounding box center [410, 778] width 23 height 9
click at [407, 640] on div "Undo" at bounding box center [410, 778] width 23 height 9
click at [401, 640] on div "Undo" at bounding box center [410, 778] width 23 height 9
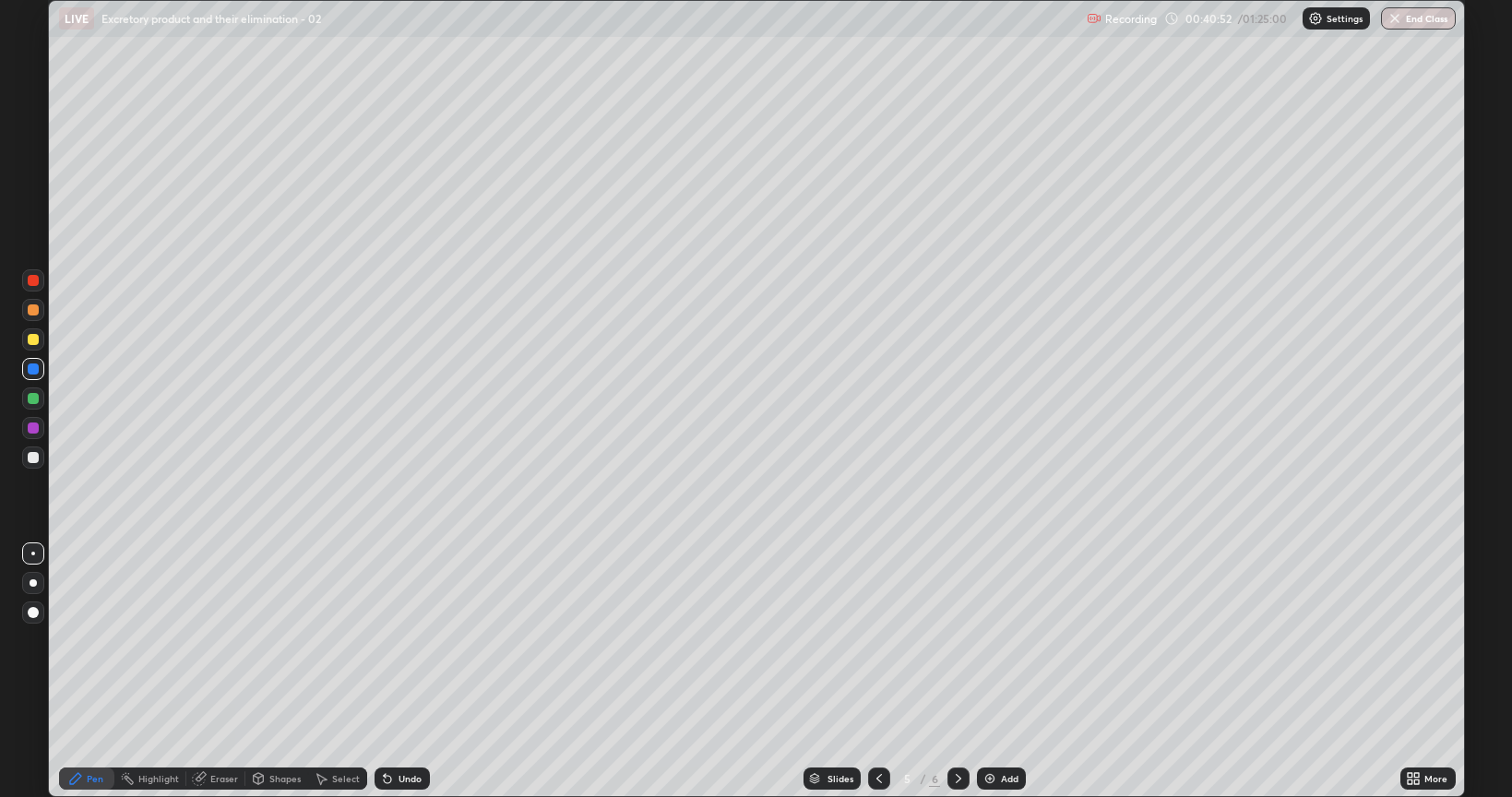
click at [38, 428] on div at bounding box center [33, 427] width 11 height 11
click at [34, 584] on div at bounding box center [33, 582] width 7 height 7
click at [34, 552] on div at bounding box center [34, 554] width 4 height 4
click at [37, 425] on div at bounding box center [33, 427] width 11 height 11
click at [415, 640] on div "Undo" at bounding box center [403, 778] width 56 height 22
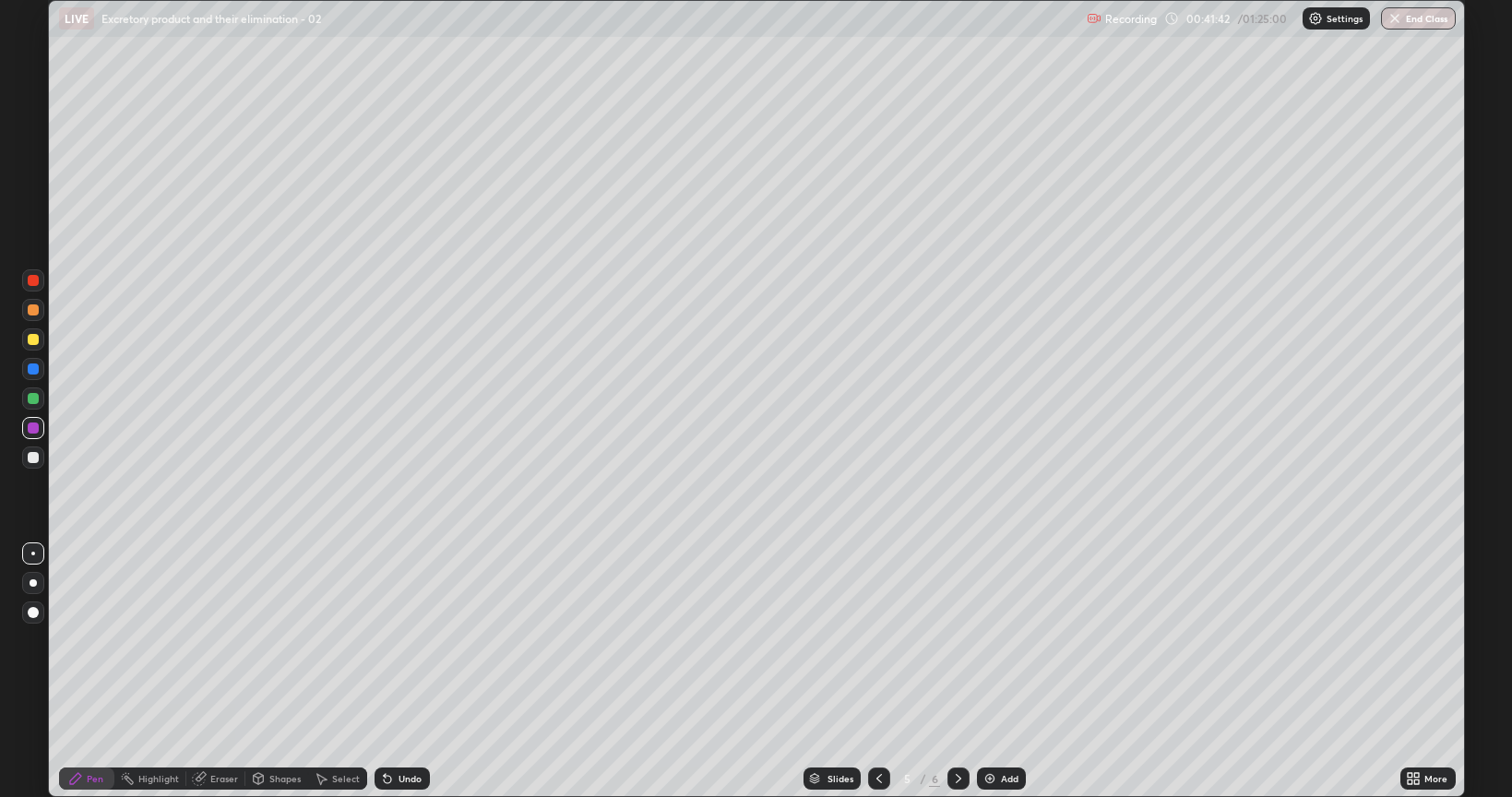
click at [408, 640] on div "Undo" at bounding box center [410, 778] width 23 height 9
click at [405, 640] on div "Undo" at bounding box center [410, 778] width 23 height 9
click at [407, 640] on div "Undo" at bounding box center [410, 778] width 23 height 9
click at [406, 640] on div "Undo" at bounding box center [410, 778] width 23 height 9
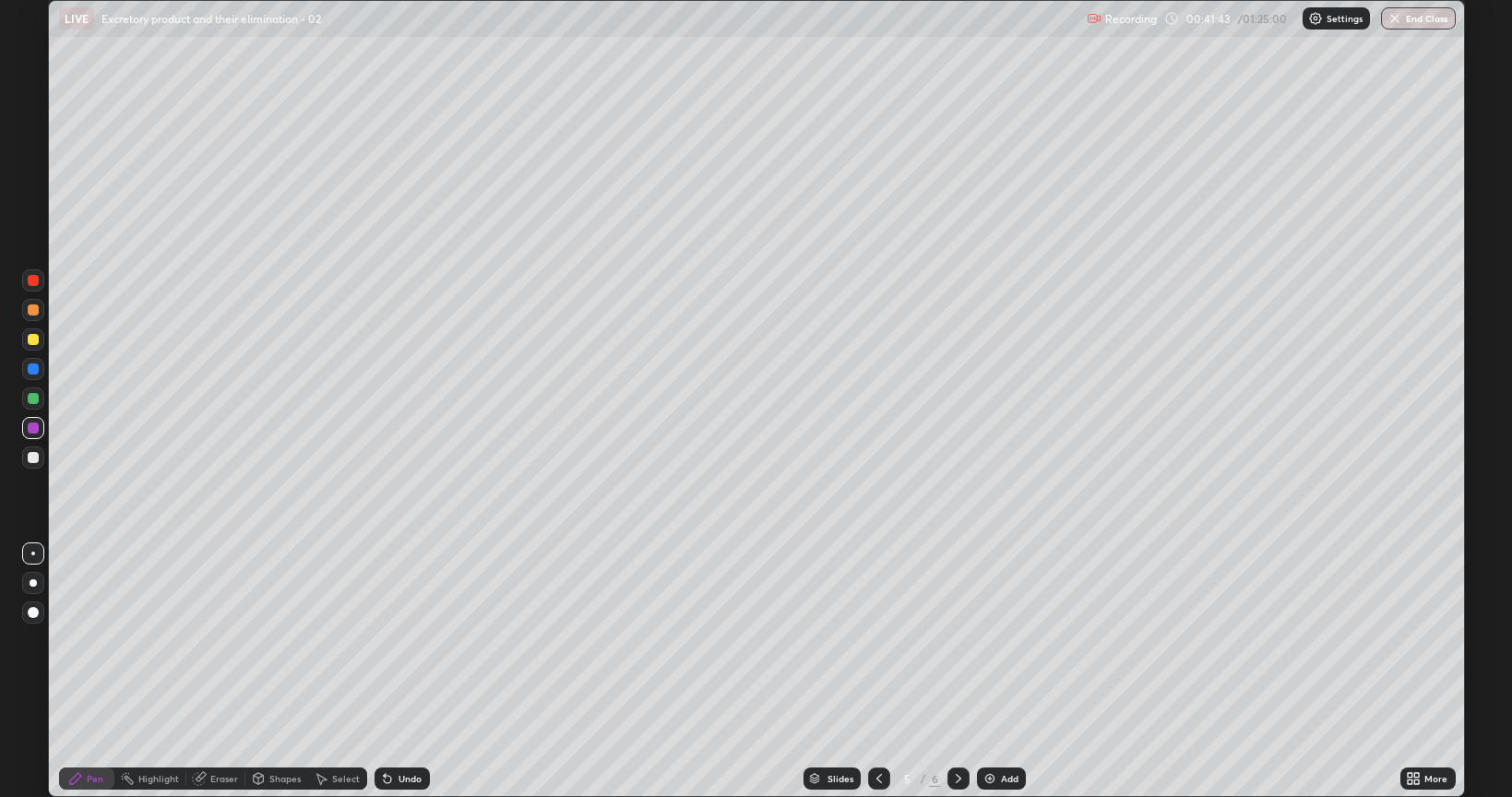
click at [408, 640] on div "Undo" at bounding box center [410, 778] width 23 height 9
click at [32, 341] on div at bounding box center [33, 339] width 11 height 11
click at [37, 556] on div at bounding box center [33, 554] width 22 height 22
click at [33, 452] on div at bounding box center [33, 457] width 11 height 11
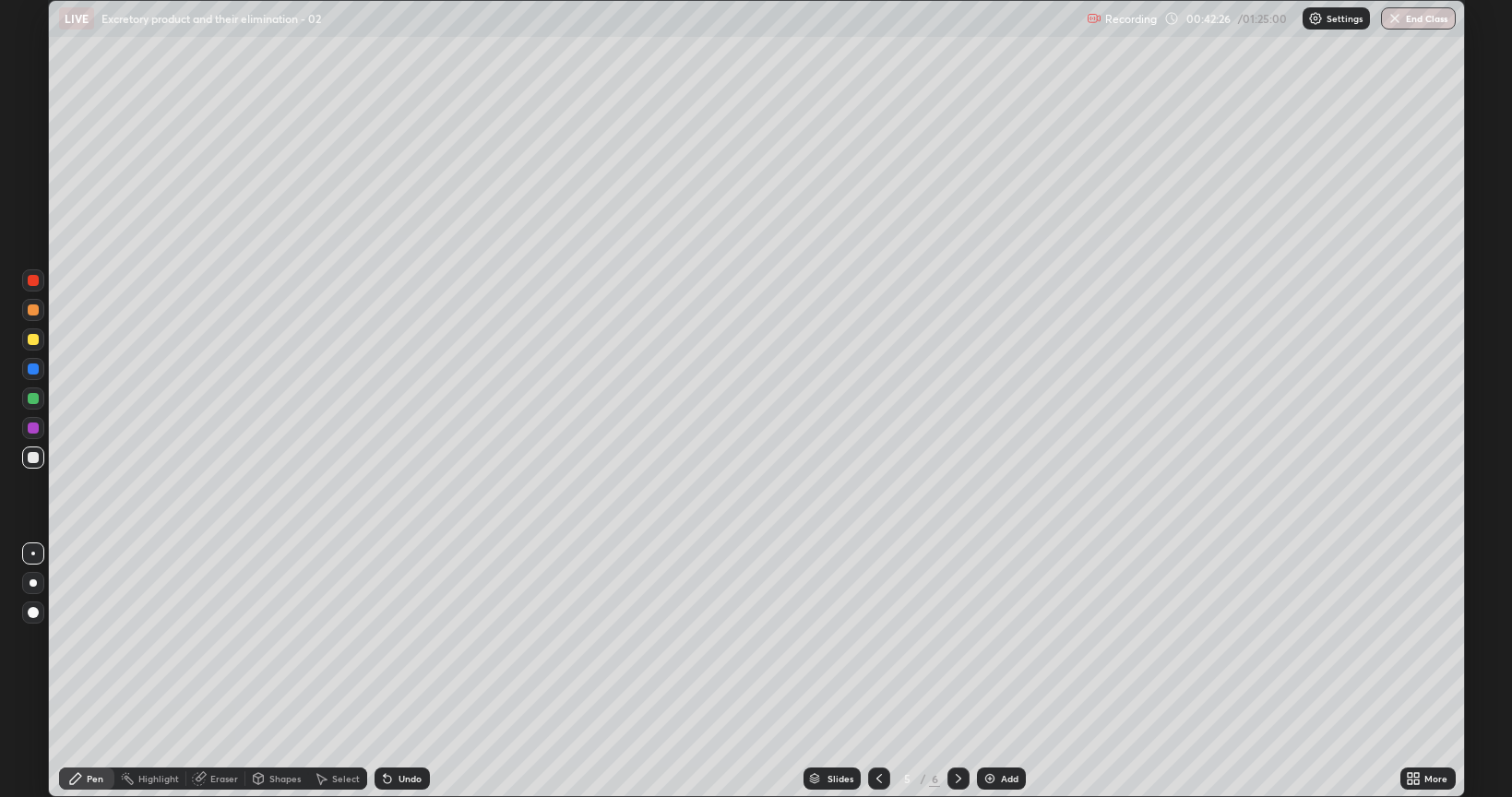
click at [36, 579] on div at bounding box center [33, 582] width 22 height 22
click at [33, 554] on div at bounding box center [34, 554] width 4 height 4
click at [29, 400] on div at bounding box center [33, 398] width 11 height 11
click at [32, 581] on div at bounding box center [33, 582] width 7 height 7
click at [35, 279] on div at bounding box center [33, 280] width 11 height 11
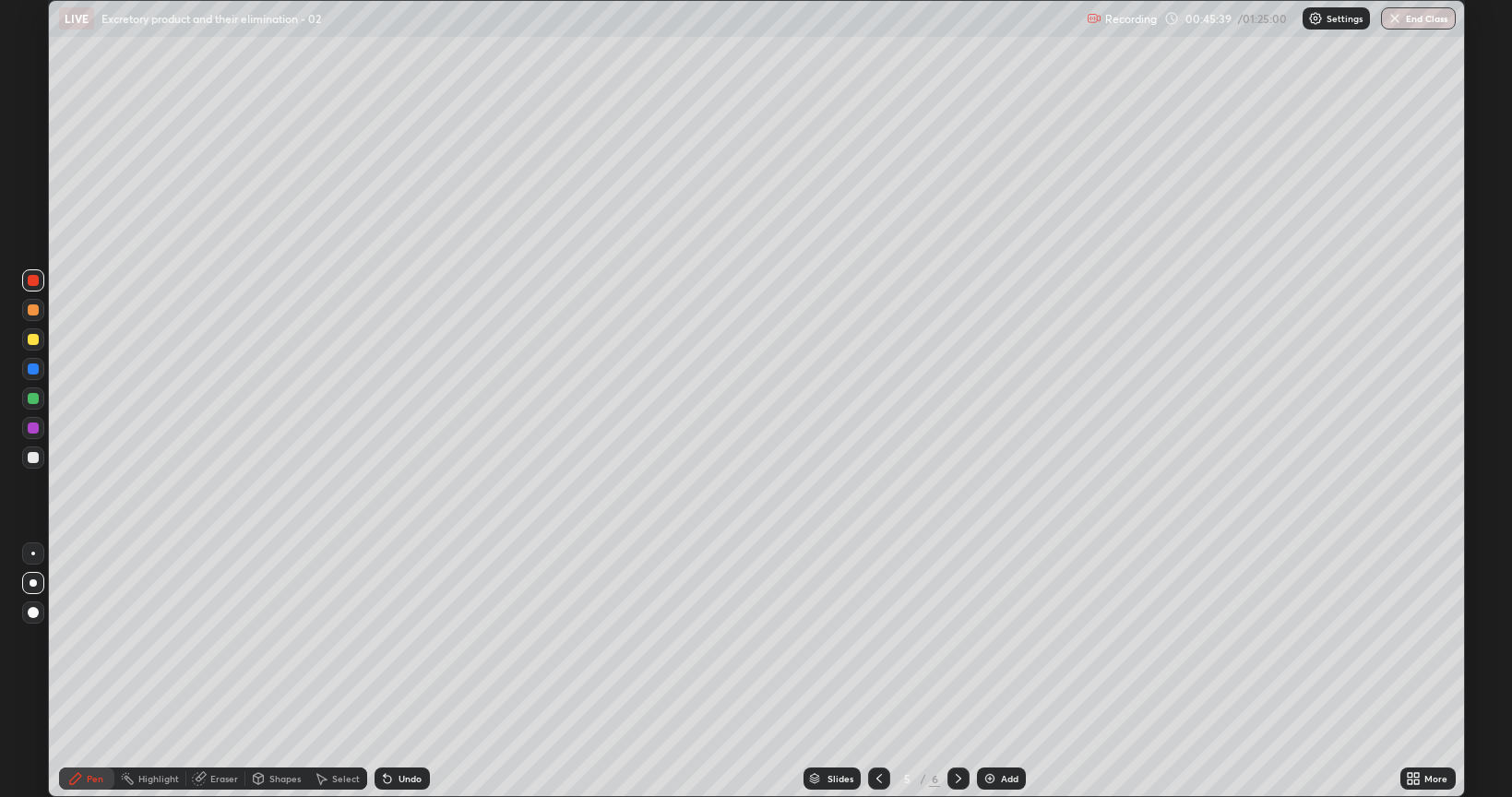
click at [33, 554] on div at bounding box center [34, 554] width 4 height 4
click at [32, 581] on div at bounding box center [33, 582] width 7 height 7
click at [31, 573] on div at bounding box center [33, 582] width 22 height 22
click at [33, 554] on div at bounding box center [34, 554] width 4 height 4
click at [32, 371] on div at bounding box center [33, 369] width 11 height 11
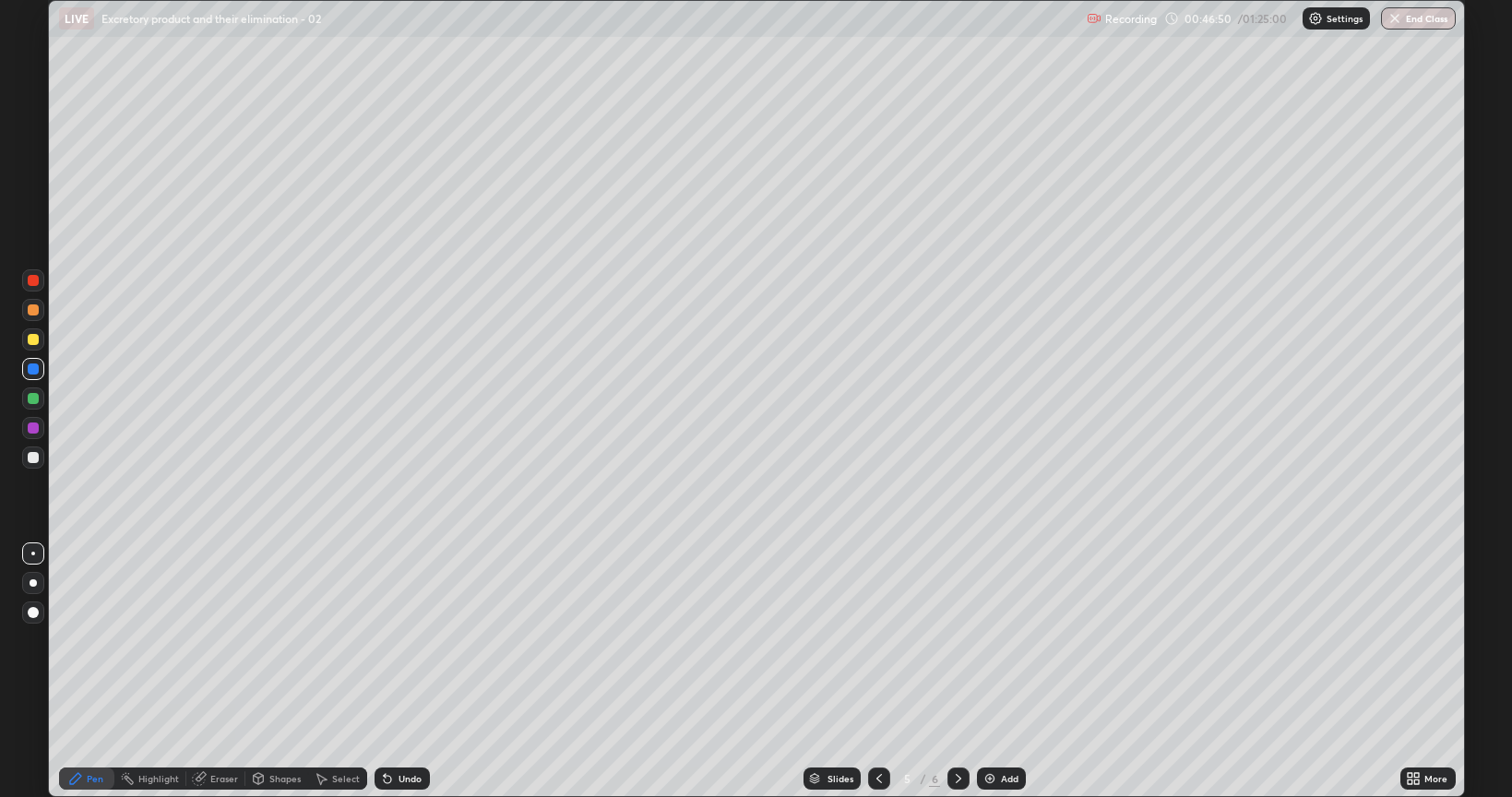
click at [32, 454] on div at bounding box center [33, 457] width 11 height 11
click at [32, 554] on div at bounding box center [34, 554] width 4 height 4
click at [32, 340] on div at bounding box center [33, 339] width 11 height 11
click at [30, 401] on div at bounding box center [33, 398] width 11 height 11
click at [988, 640] on img at bounding box center [989, 778] width 15 height 15
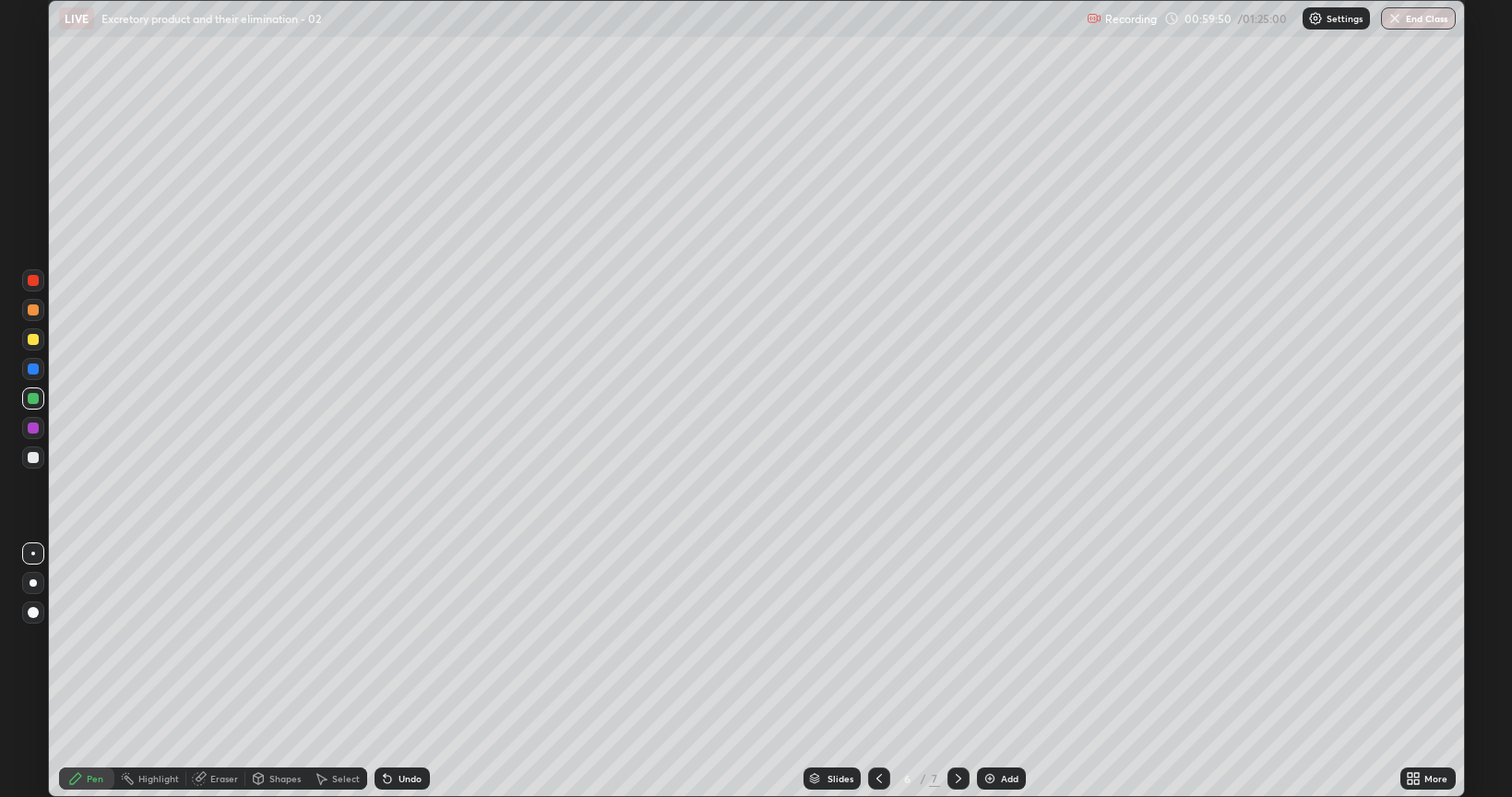
click at [31, 371] on div at bounding box center [33, 369] width 11 height 11
click at [878, 640] on icon at bounding box center [879, 778] width 15 height 15
click at [988, 640] on img at bounding box center [989, 778] width 15 height 15
click at [995, 640] on img at bounding box center [989, 778] width 15 height 15
click at [32, 338] on div at bounding box center [33, 339] width 11 height 11
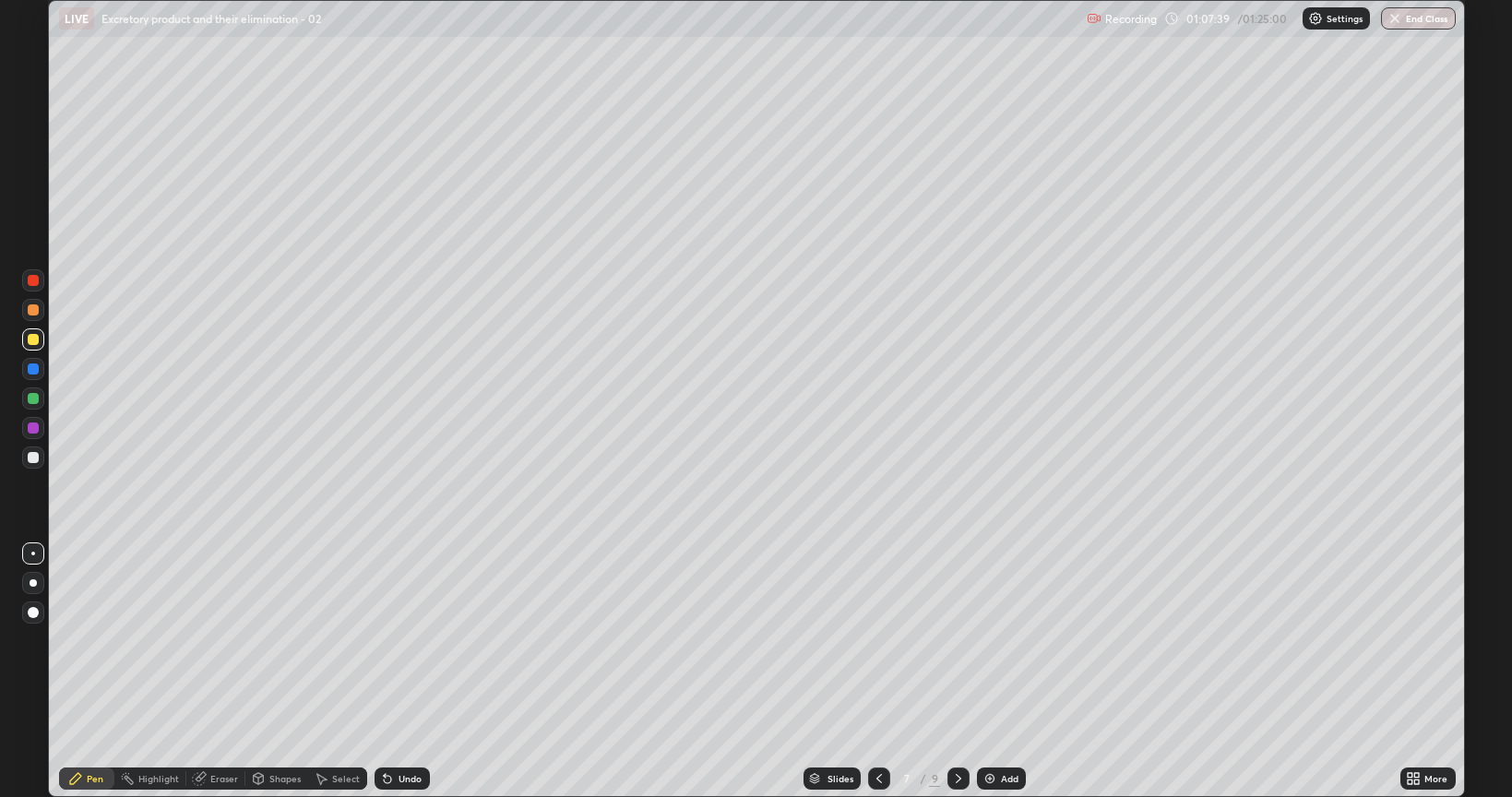
click at [31, 458] on div at bounding box center [33, 457] width 11 height 11
click at [35, 591] on div at bounding box center [33, 582] width 22 height 22
click at [1001, 640] on div "Add" at bounding box center [1010, 778] width 18 height 9
click at [35, 397] on div at bounding box center [33, 398] width 11 height 11
click at [35, 367] on div at bounding box center [33, 369] width 11 height 11
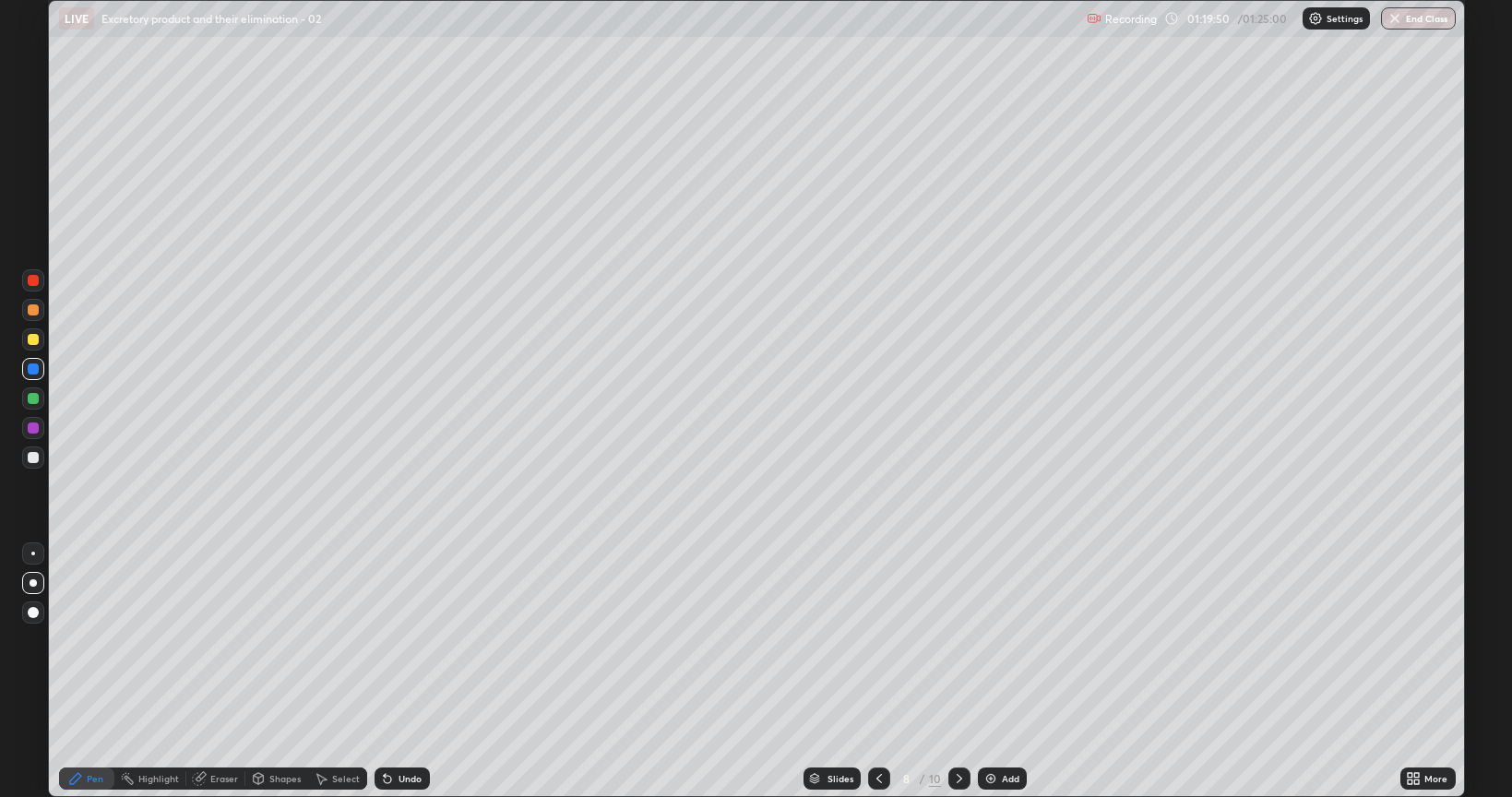
click at [869, 640] on div at bounding box center [879, 778] width 22 height 22
click at [879, 640] on icon at bounding box center [879, 778] width 15 height 15
click at [877, 640] on icon at bounding box center [879, 778] width 15 height 15
click at [875, 640] on icon at bounding box center [879, 778] width 15 height 15
click at [878, 640] on icon at bounding box center [879, 778] width 15 height 15
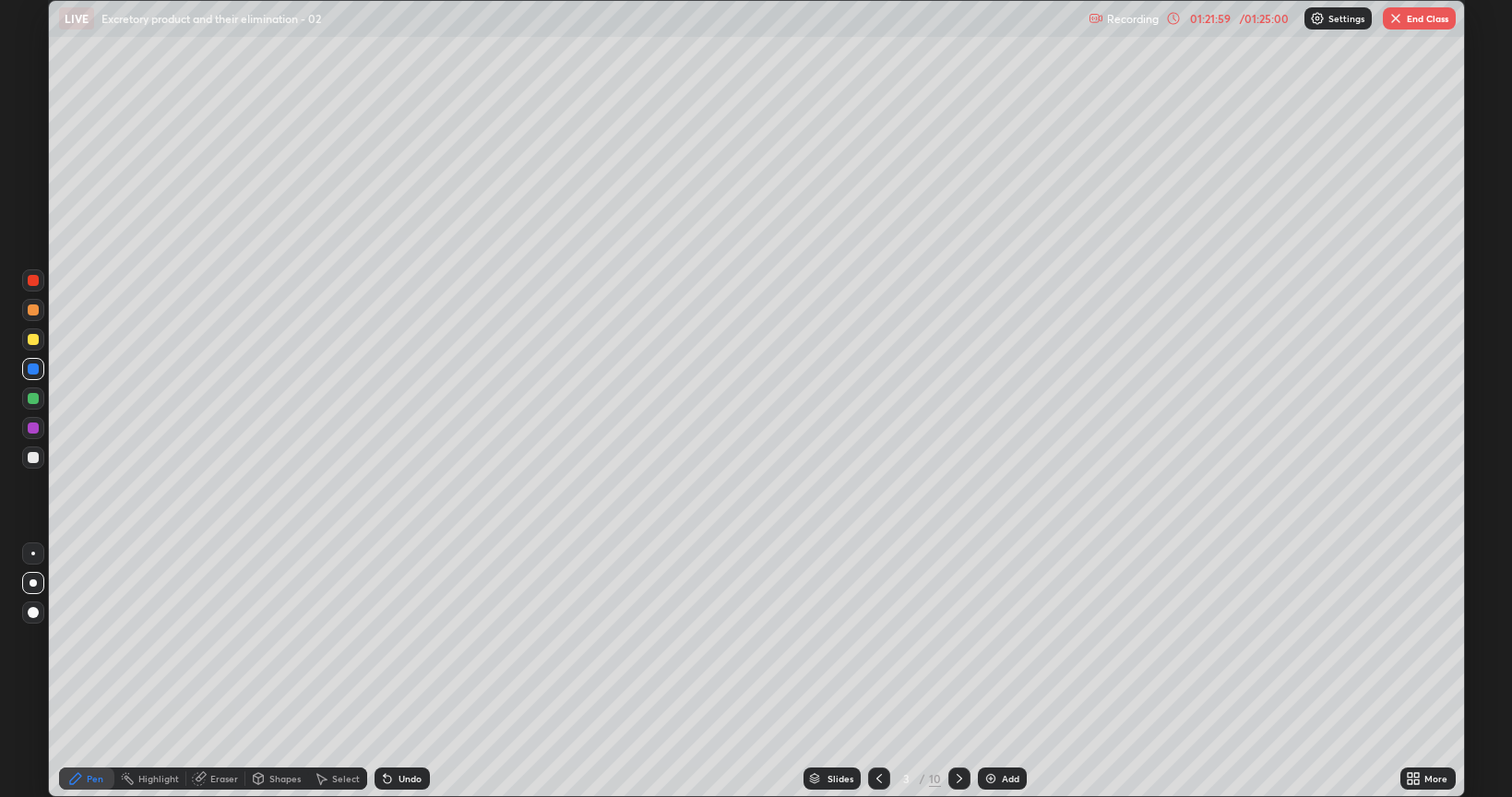
click at [1465, 29] on div "Setting up your live class" at bounding box center [756, 398] width 1512 height 797
click at [1419, 17] on button "End Class" at bounding box center [1419, 18] width 73 height 22
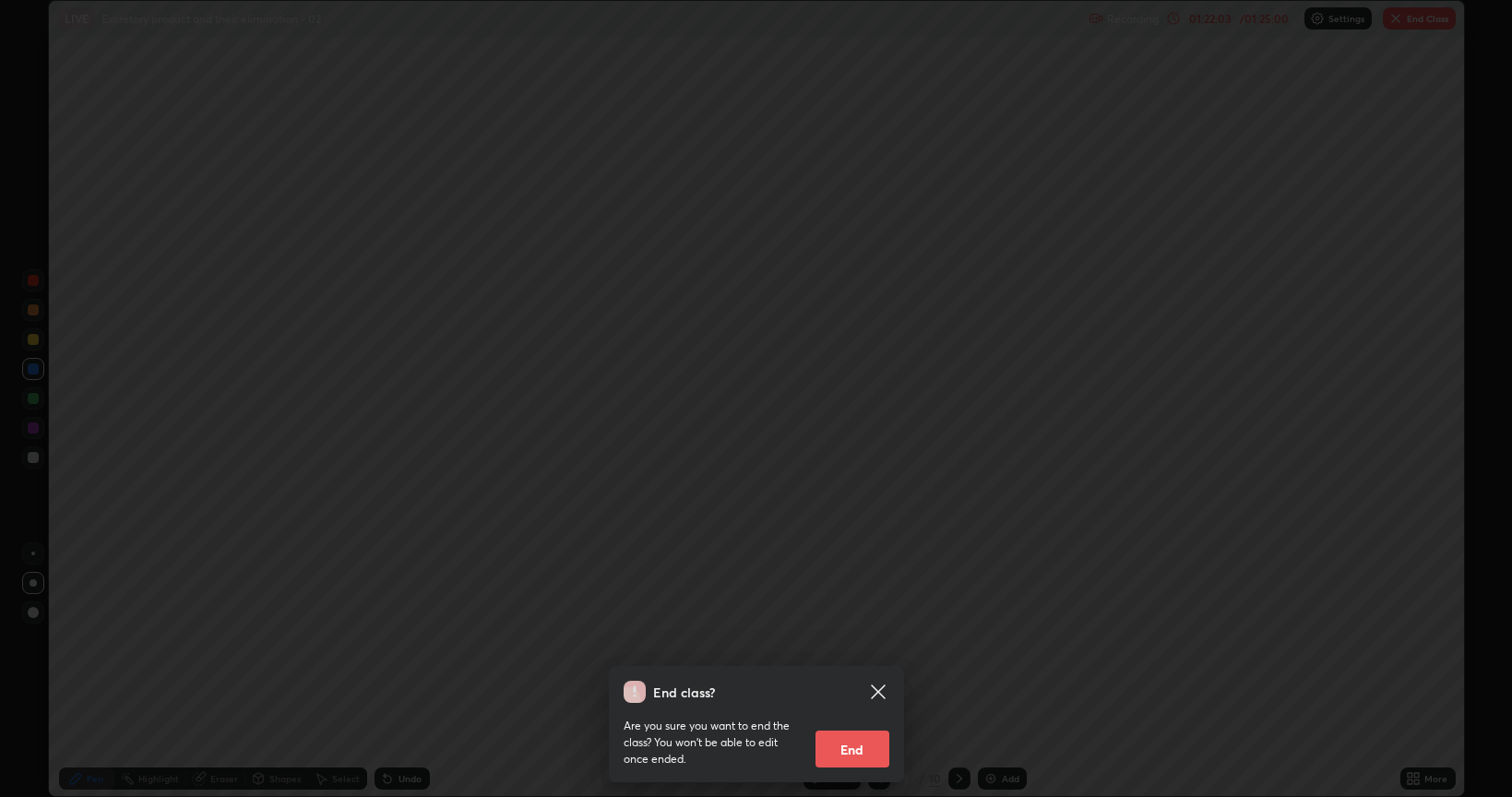
click at [850, 640] on button "End" at bounding box center [852, 748] width 74 height 37
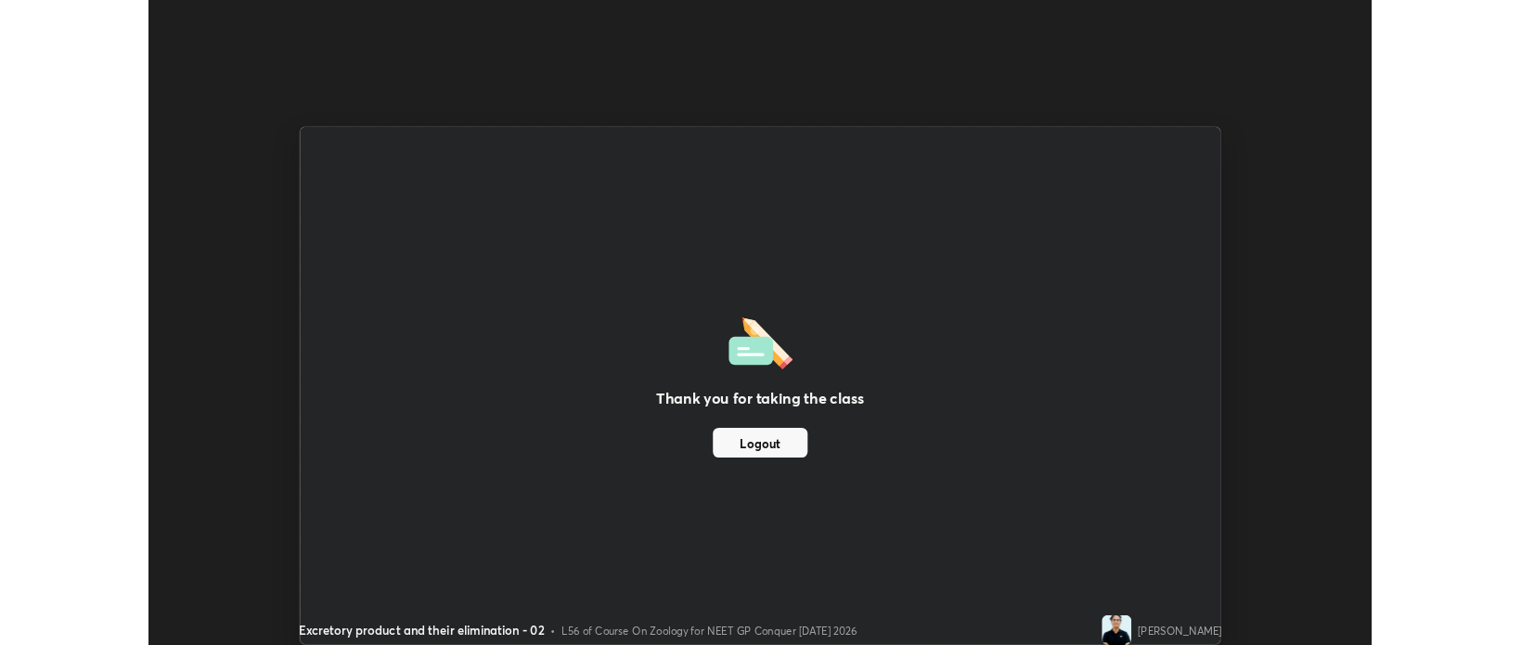
scroll to position [92166, 91290]
